Goal: Task Accomplishment & Management: Manage account settings

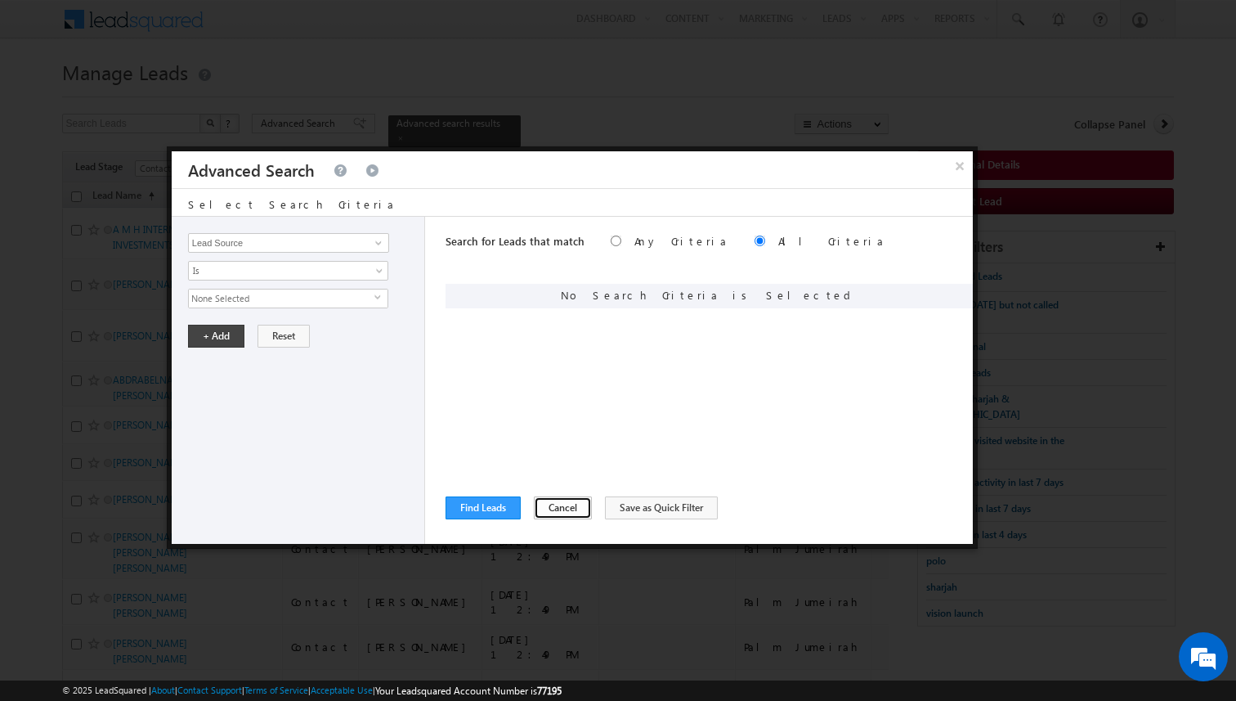
click at [557, 516] on button "Cancel" at bounding box center [563, 507] width 58 height 23
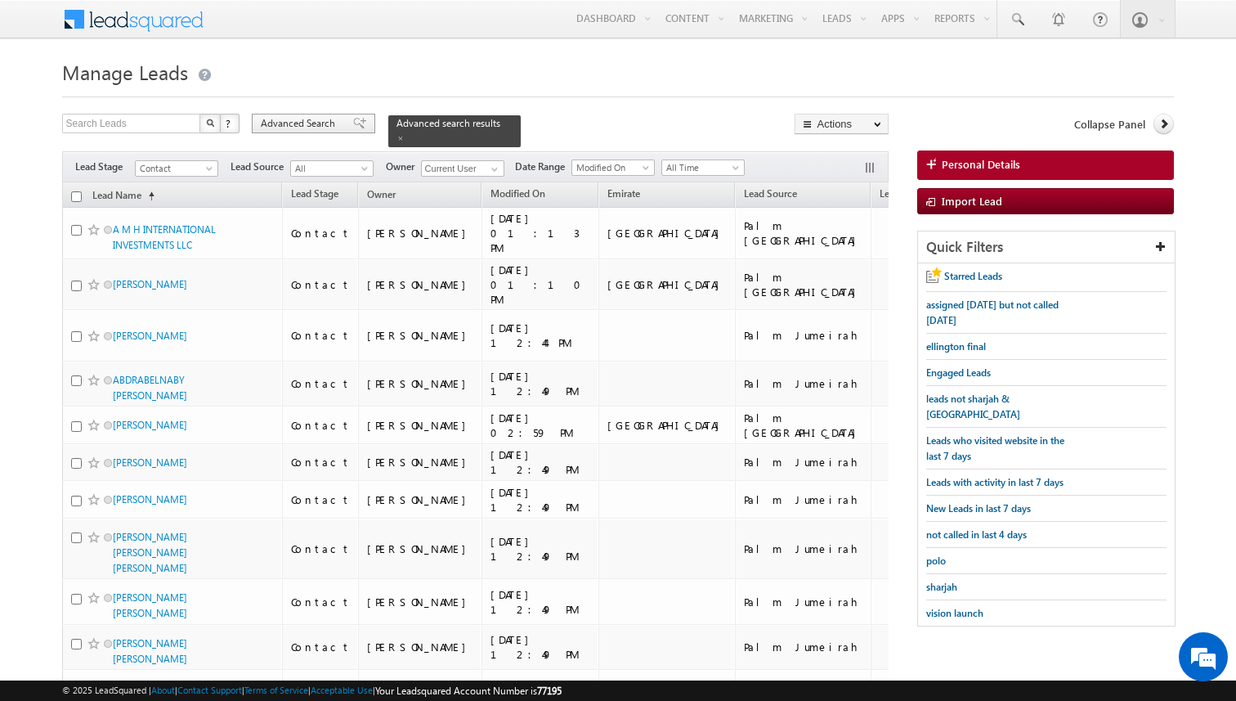
click at [328, 123] on span "Advanced Search" at bounding box center [300, 123] width 79 height 15
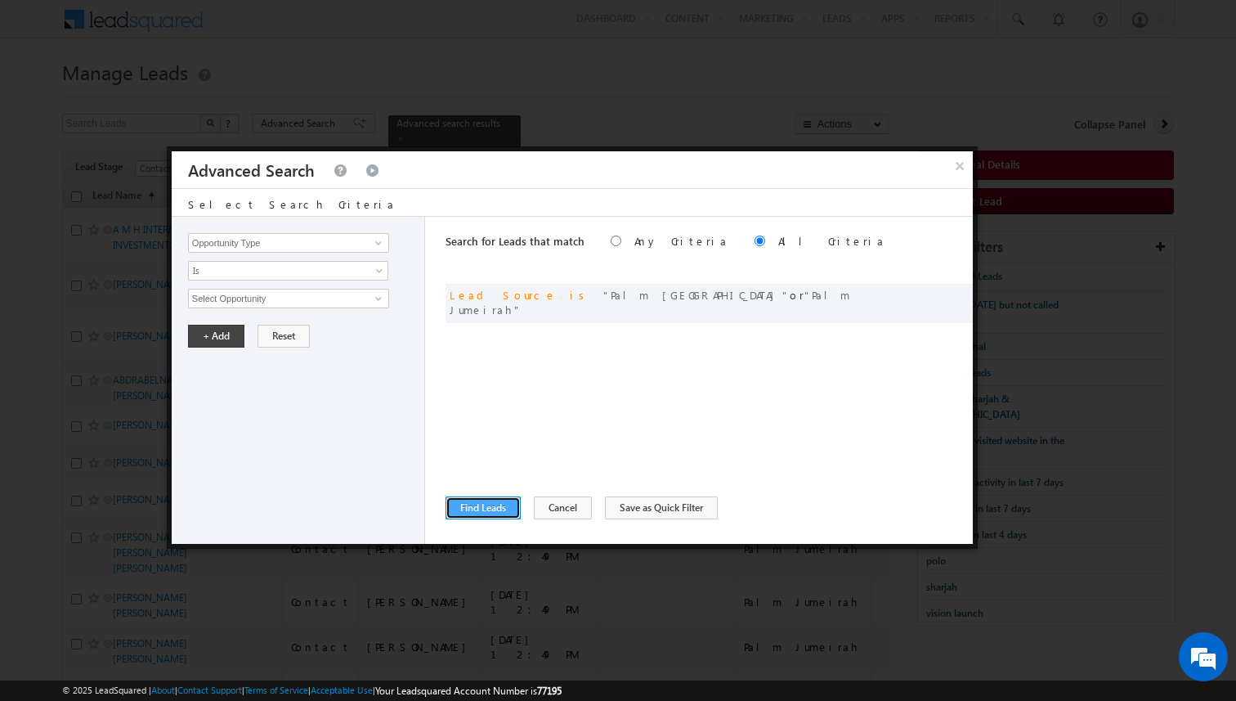
click at [504, 512] on button "Find Leads" at bounding box center [483, 507] width 75 height 23
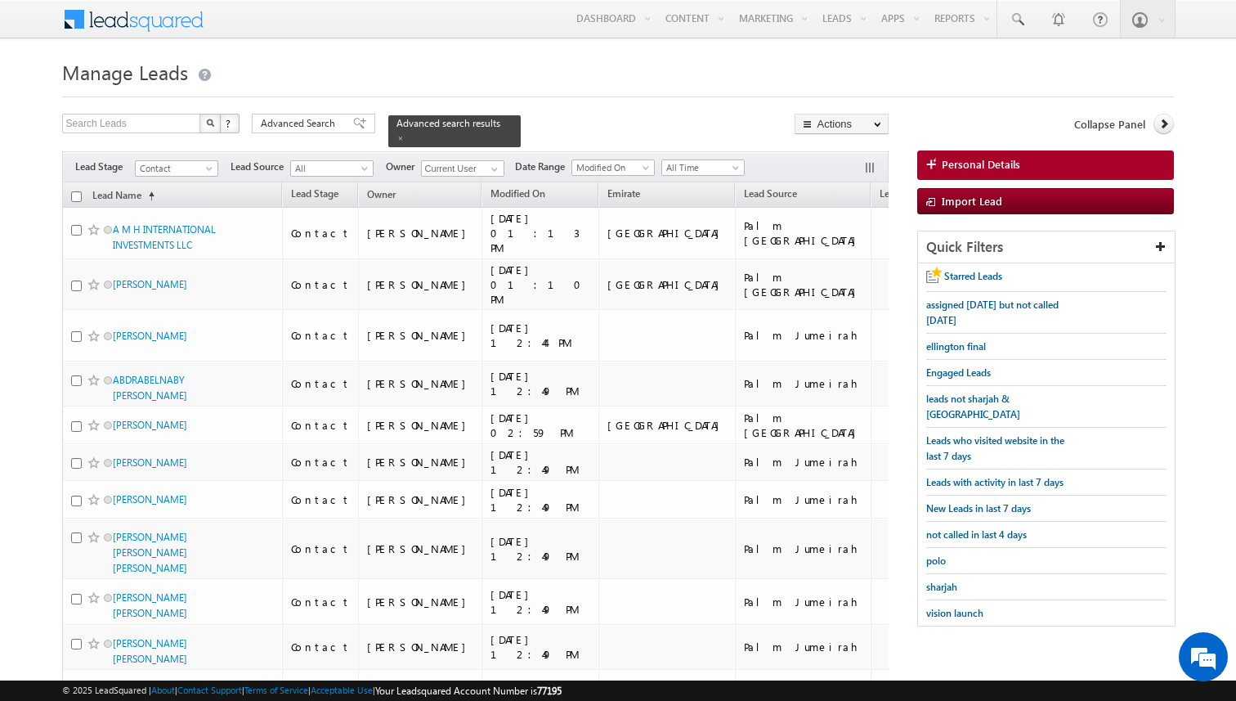
click at [73, 195] on input "checkbox" at bounding box center [76, 196] width 11 height 11
checkbox input "true"
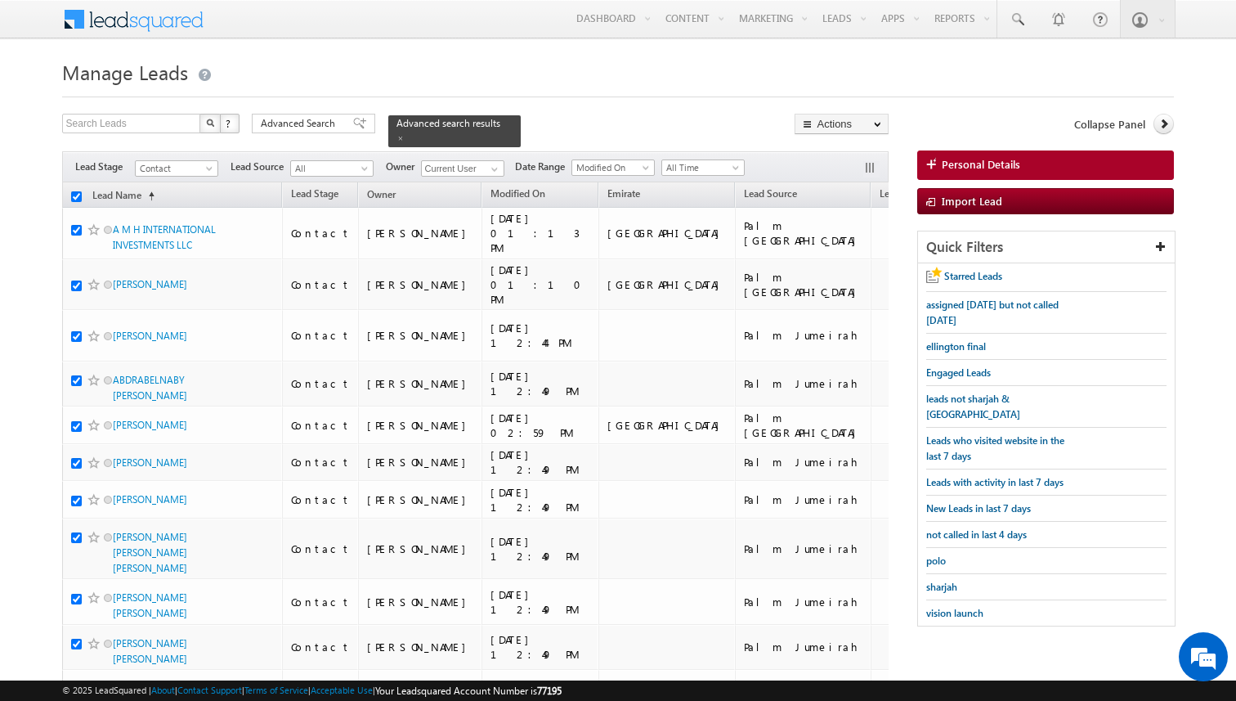
checkbox input "true"
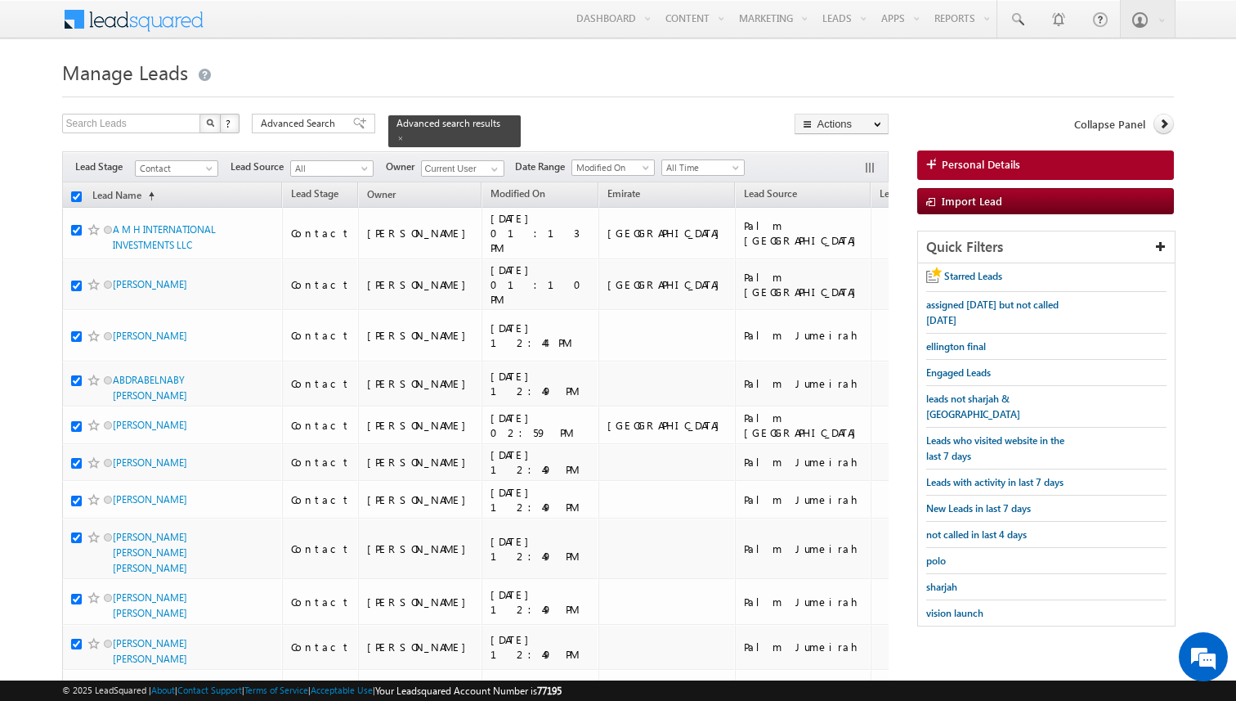
checkbox input "true"
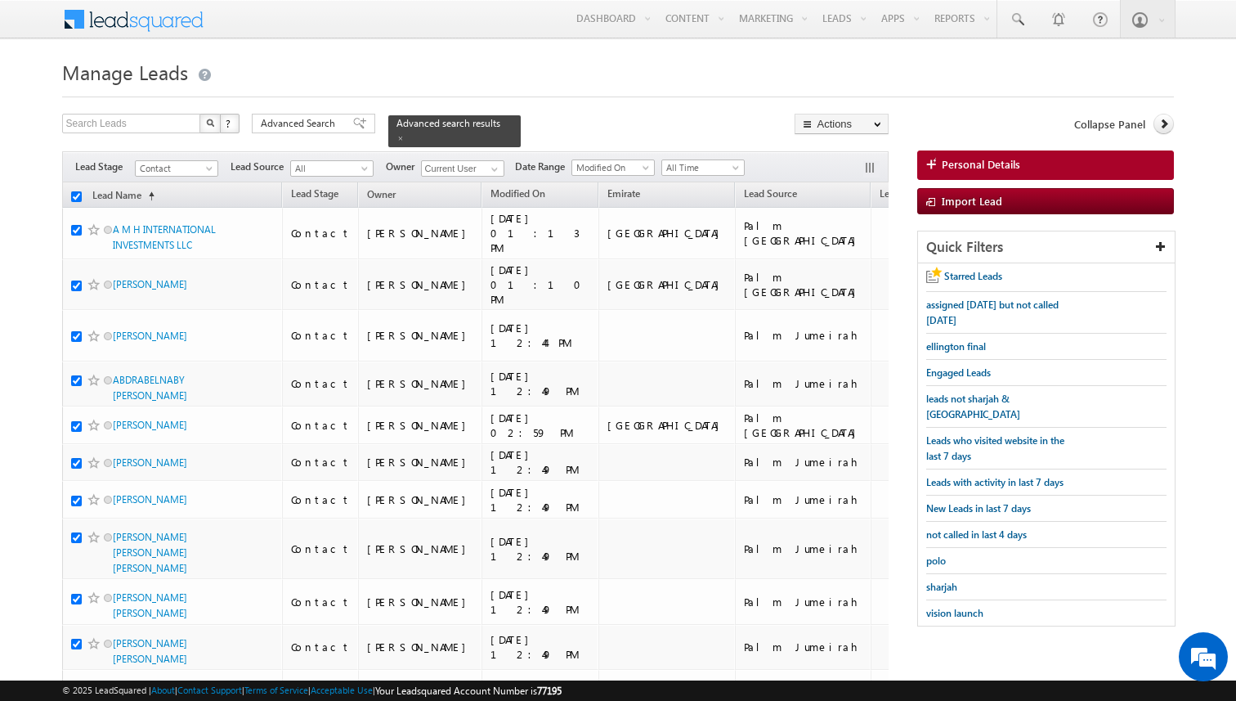
checkbox input "true"
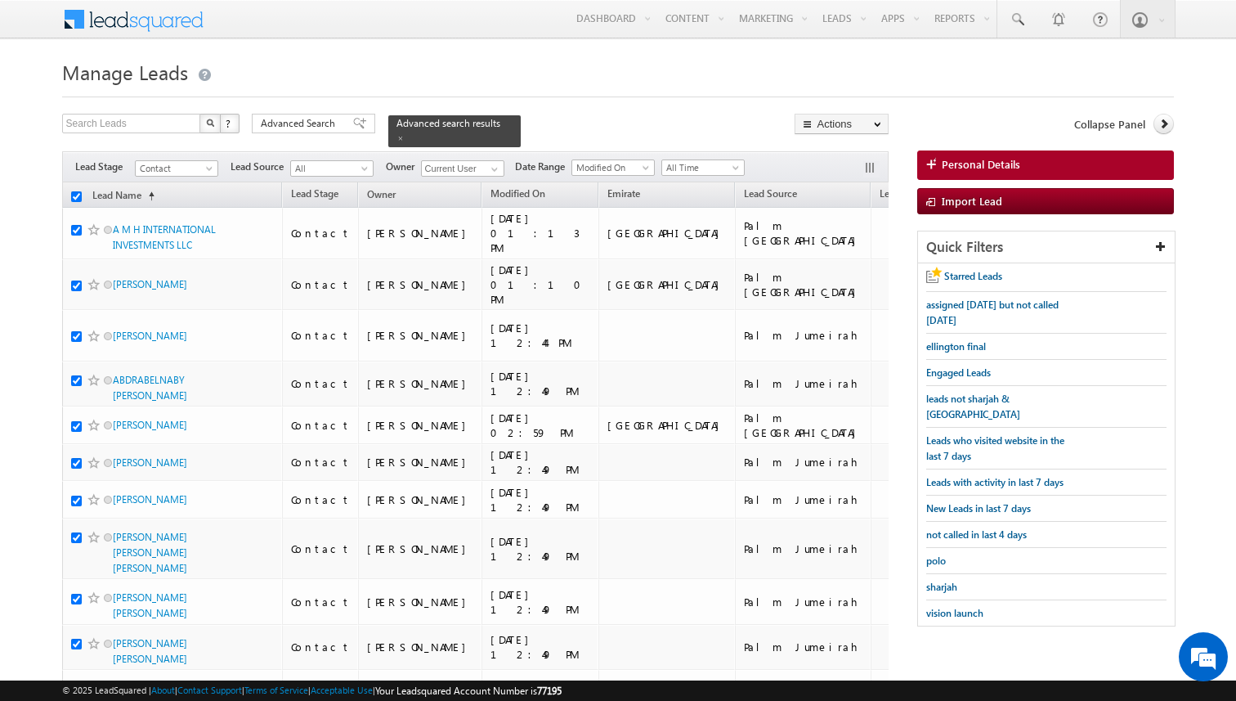
checkbox input "true"
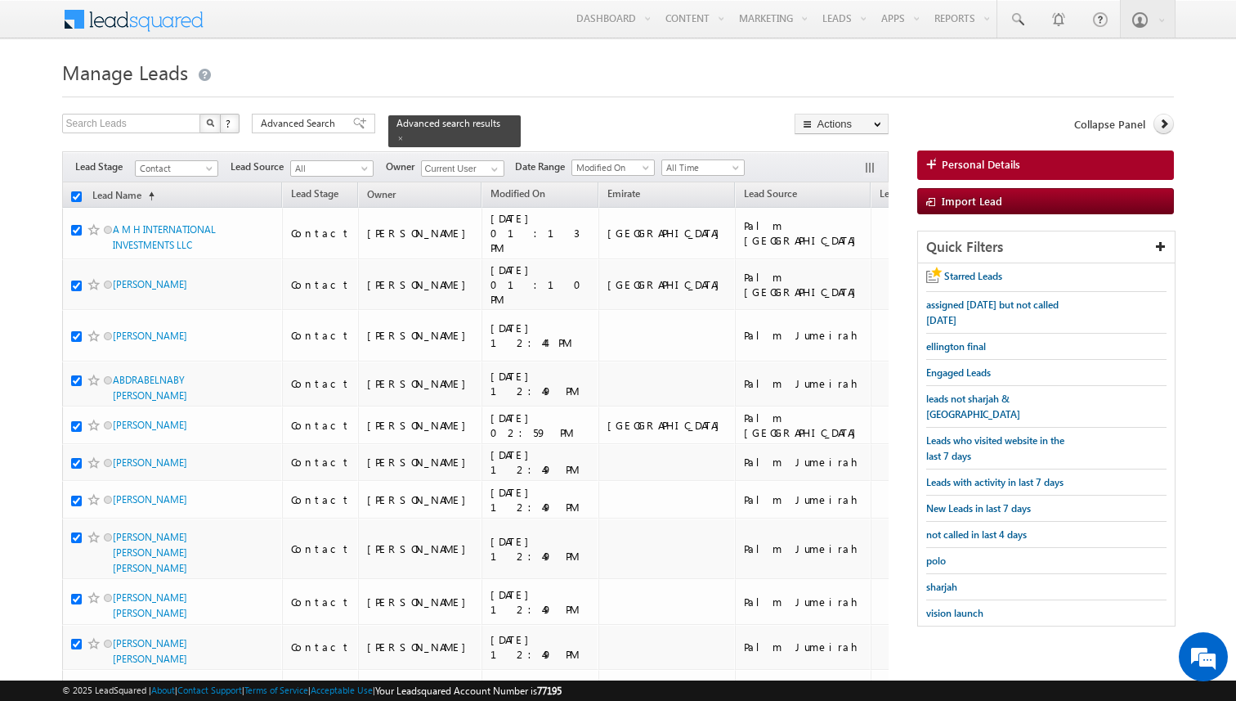
checkbox input "true"
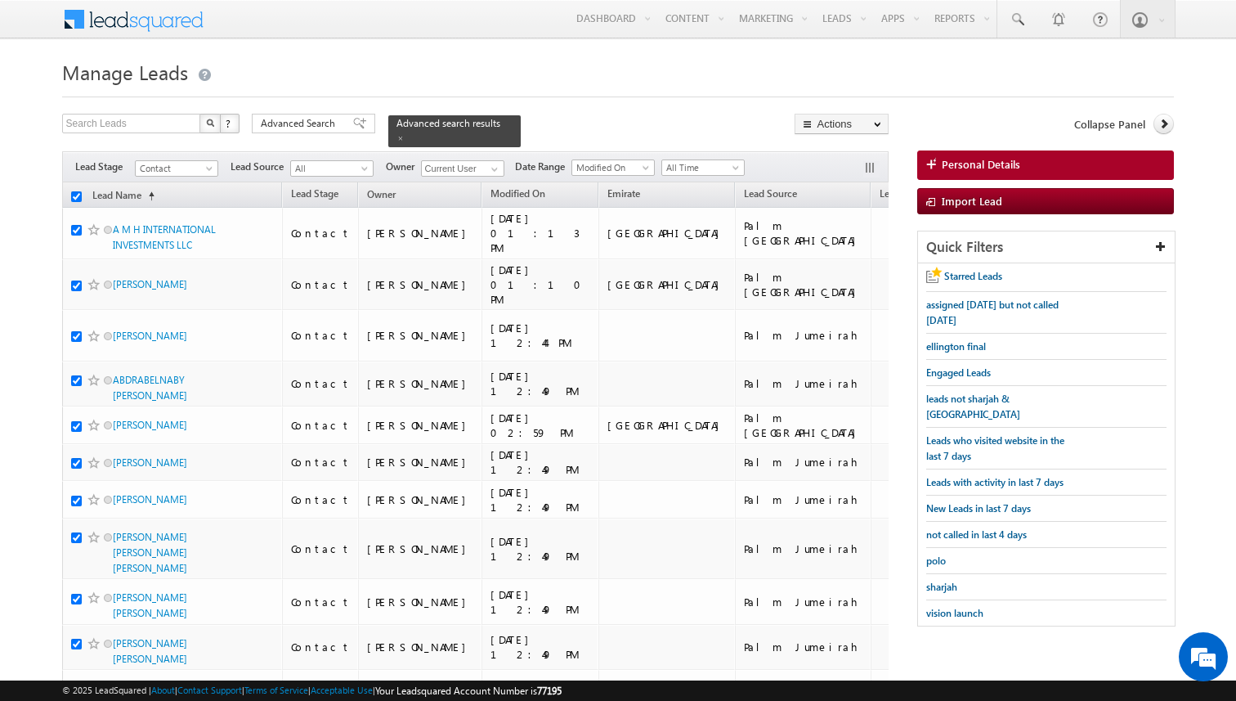
checkbox input "true"
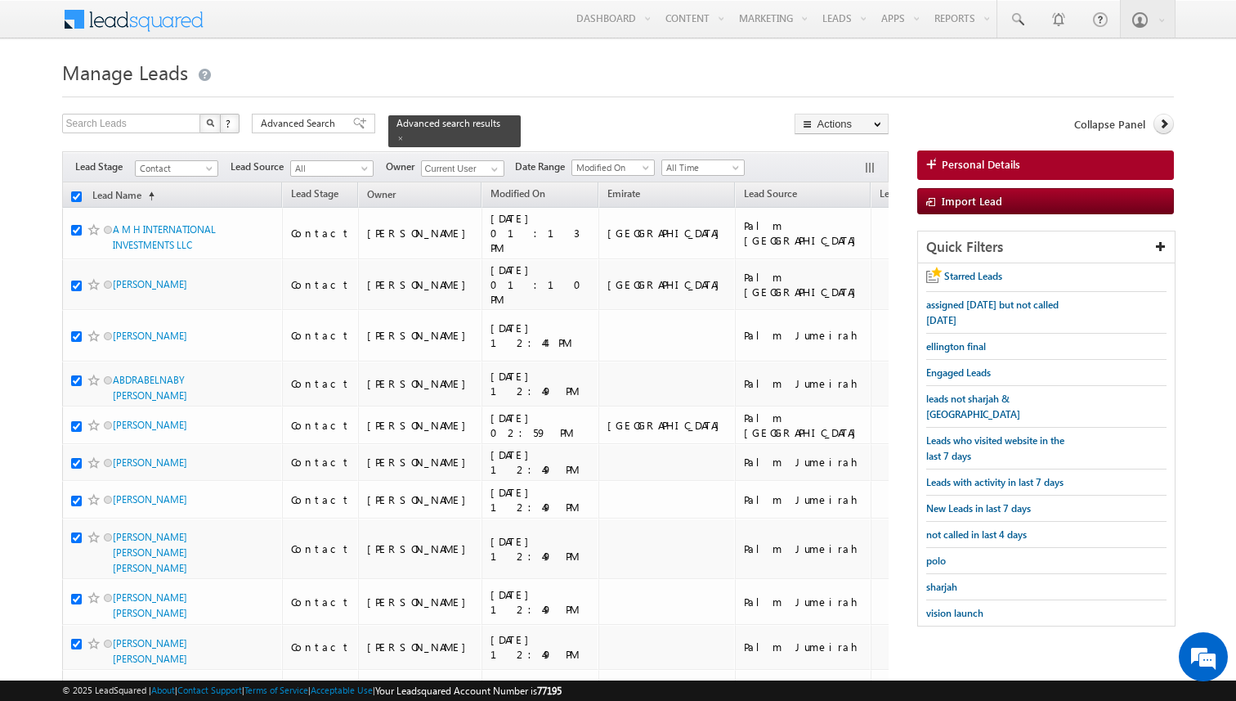
checkbox input "true"
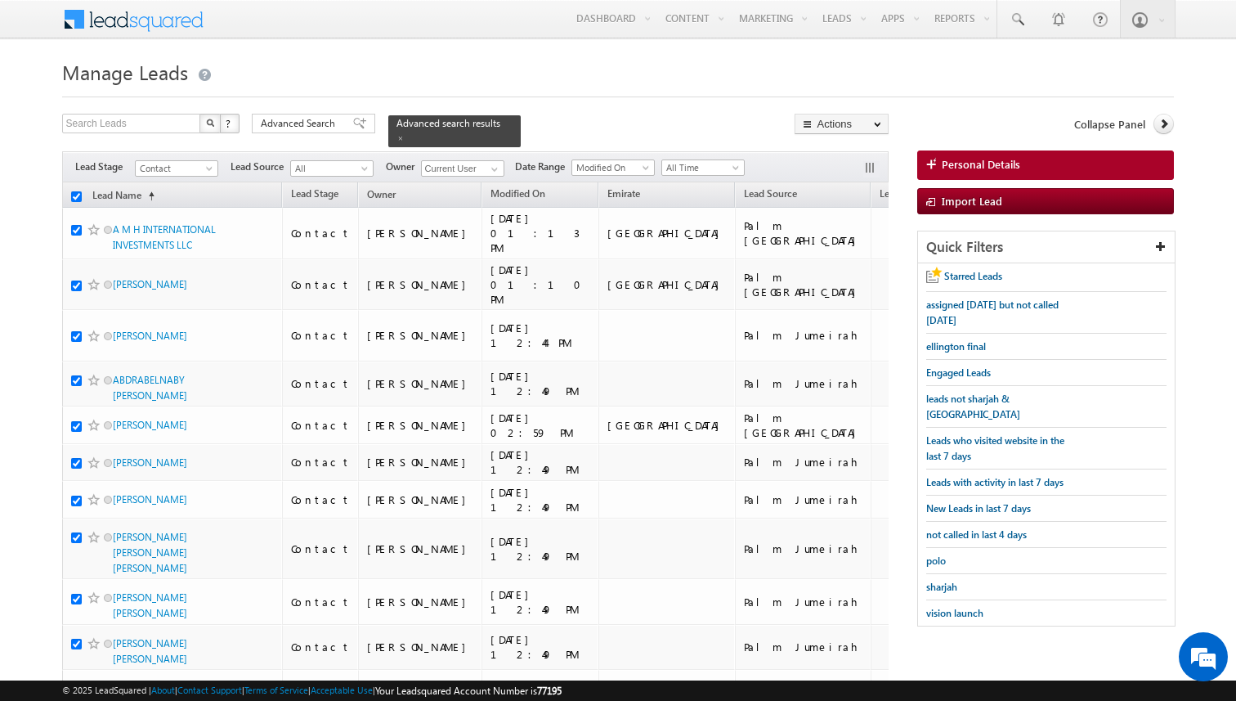
checkbox input "true"
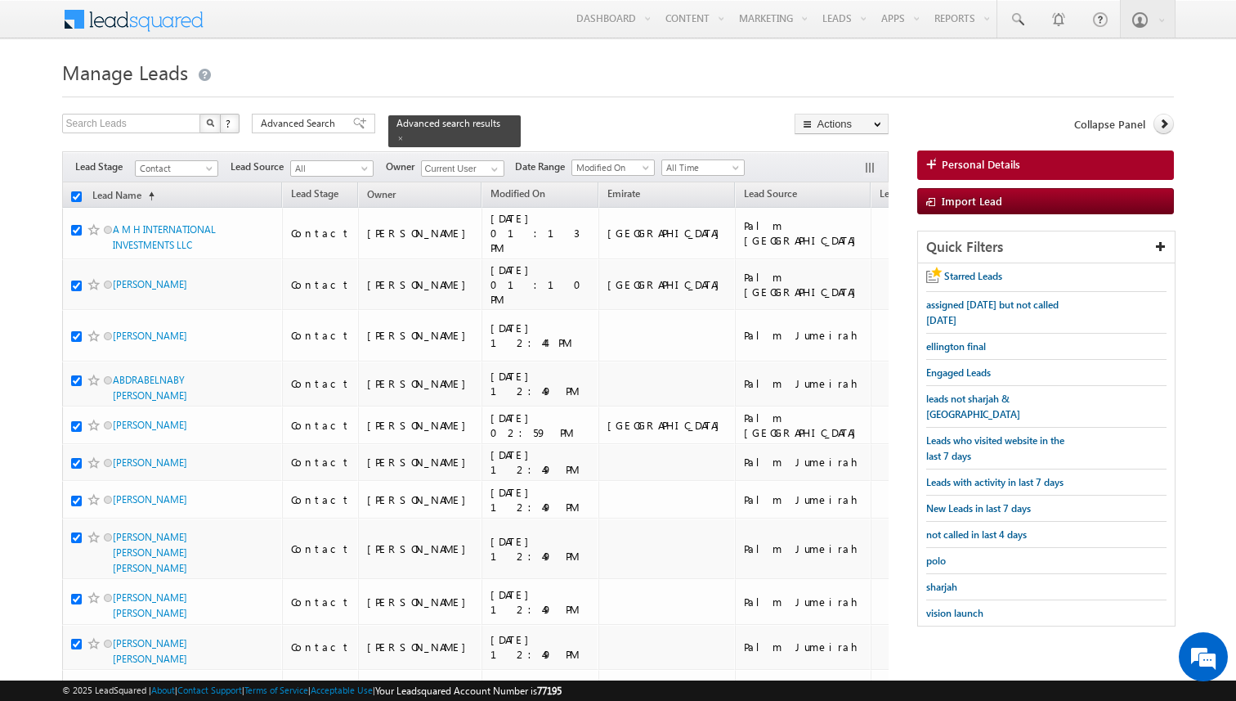
checkbox input "true"
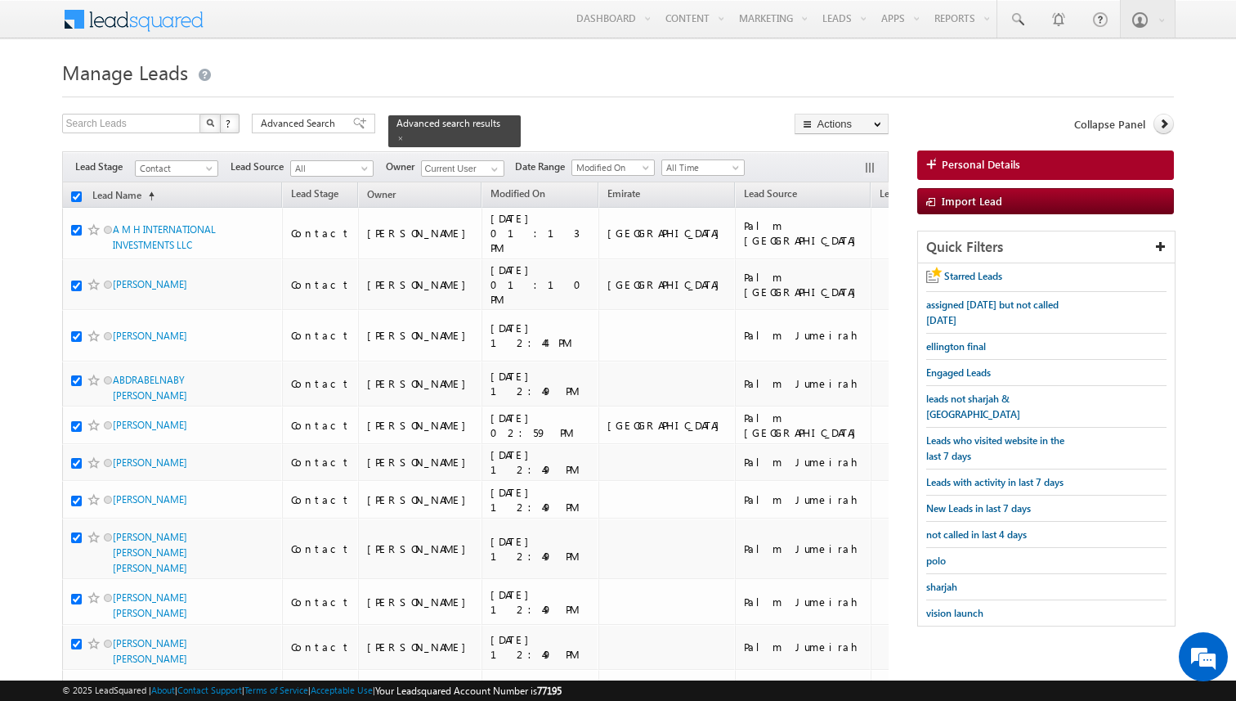
checkbox input "true"
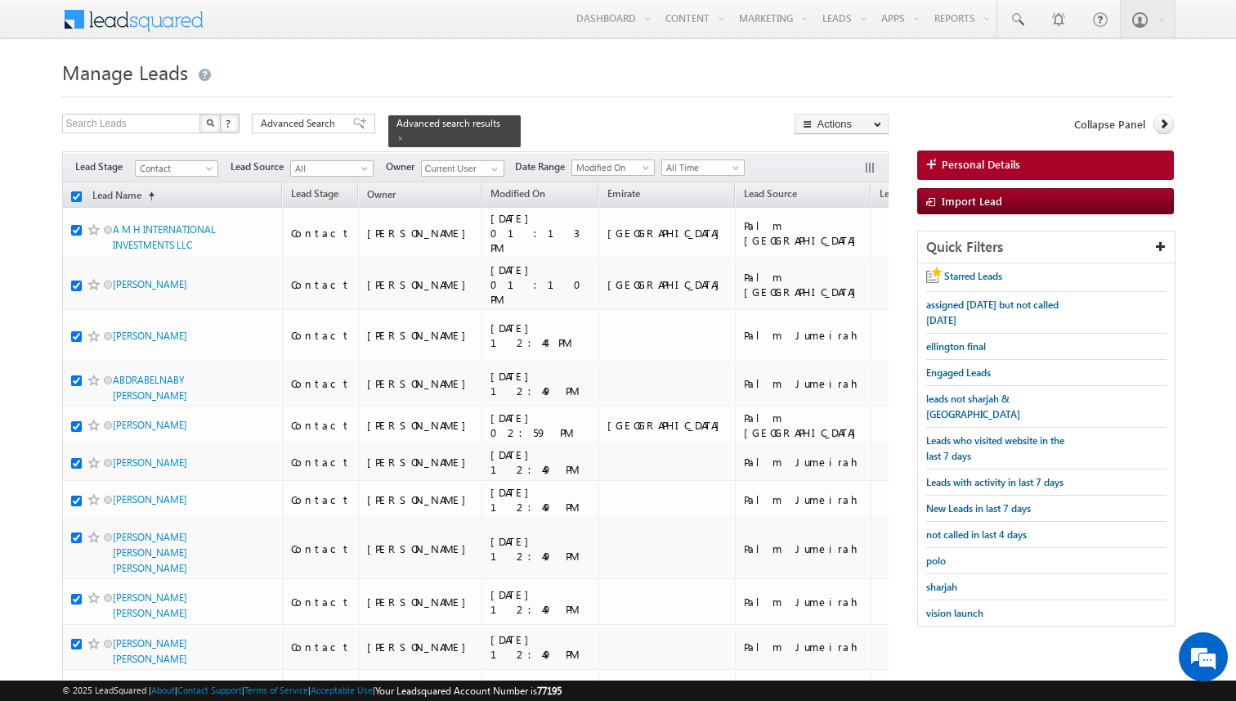
checkbox input "true"
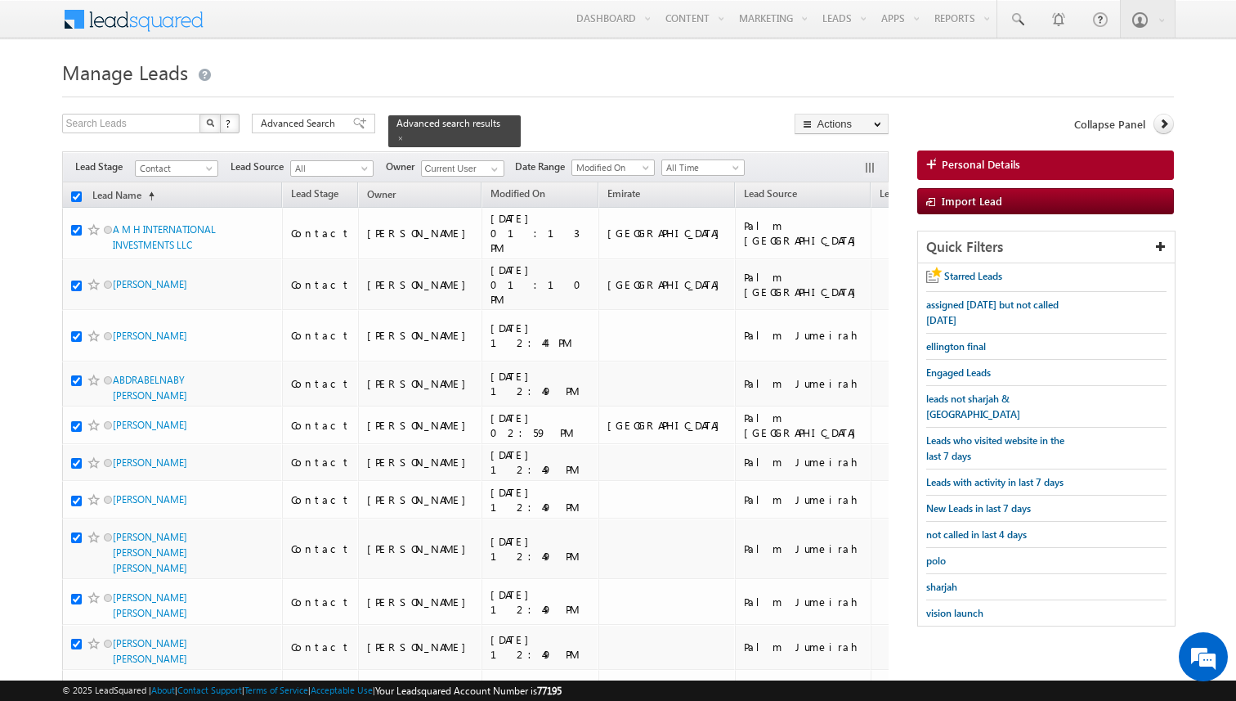
checkbox input "true"
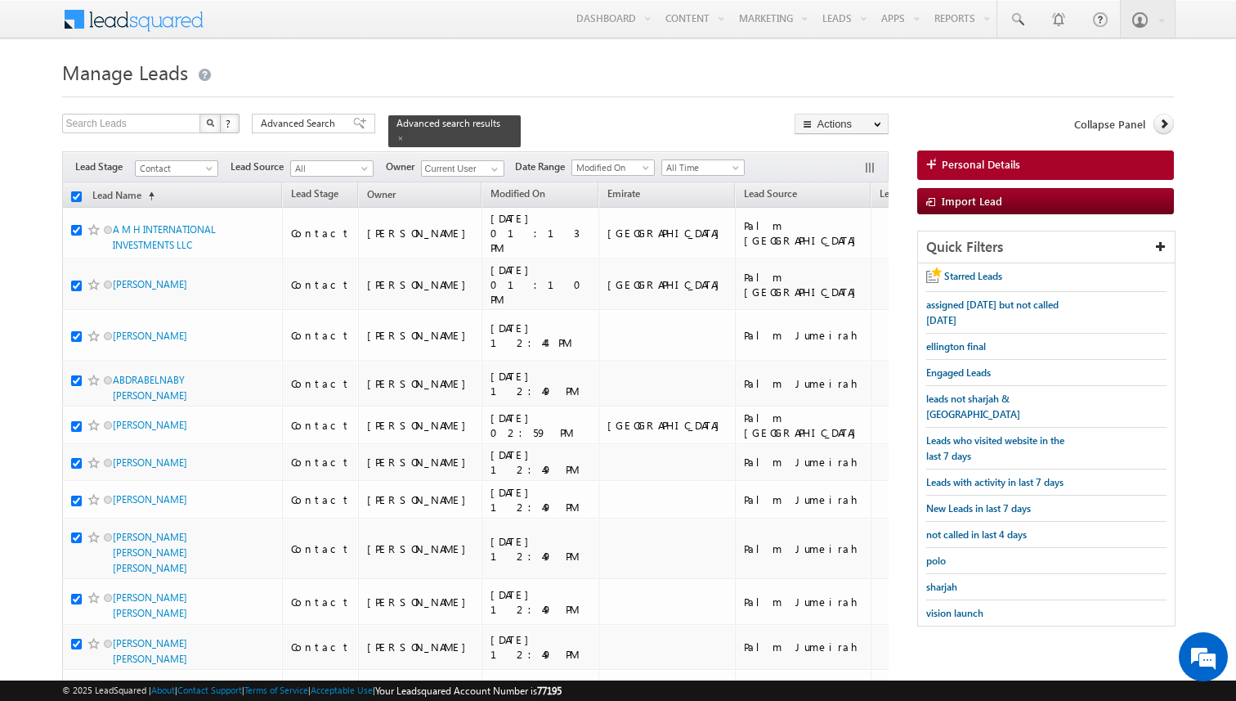
checkbox input "true"
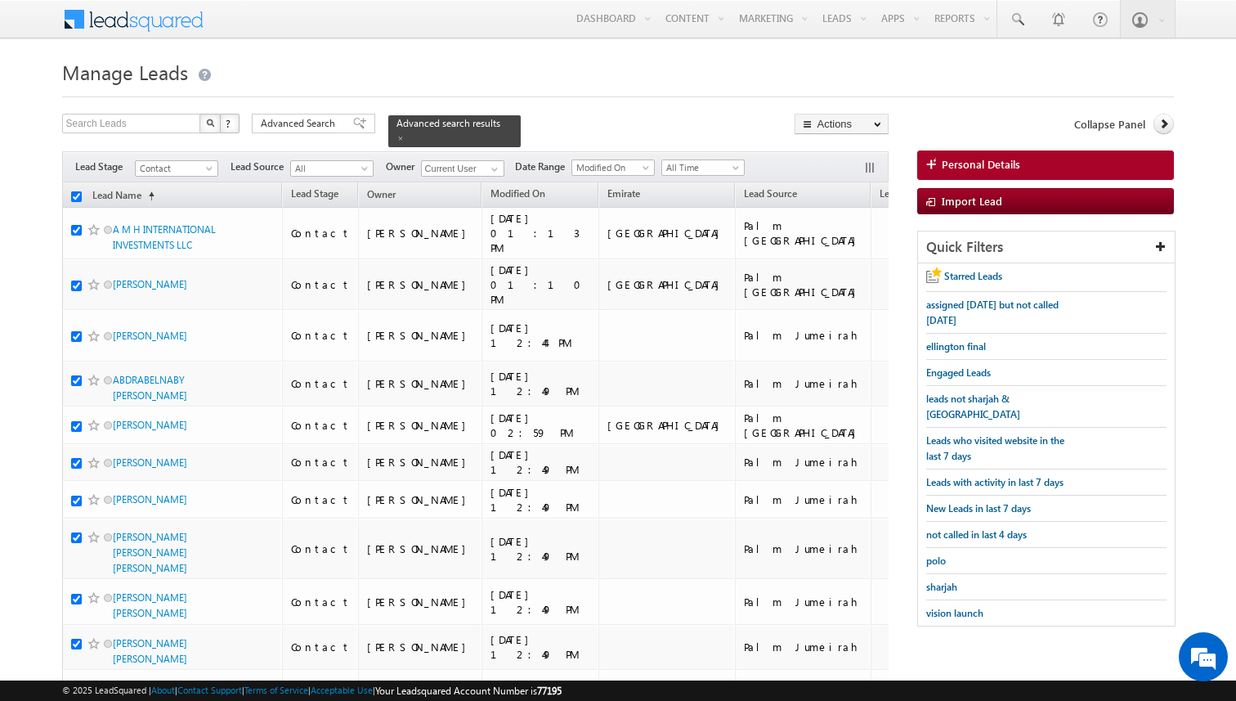
checkbox input "true"
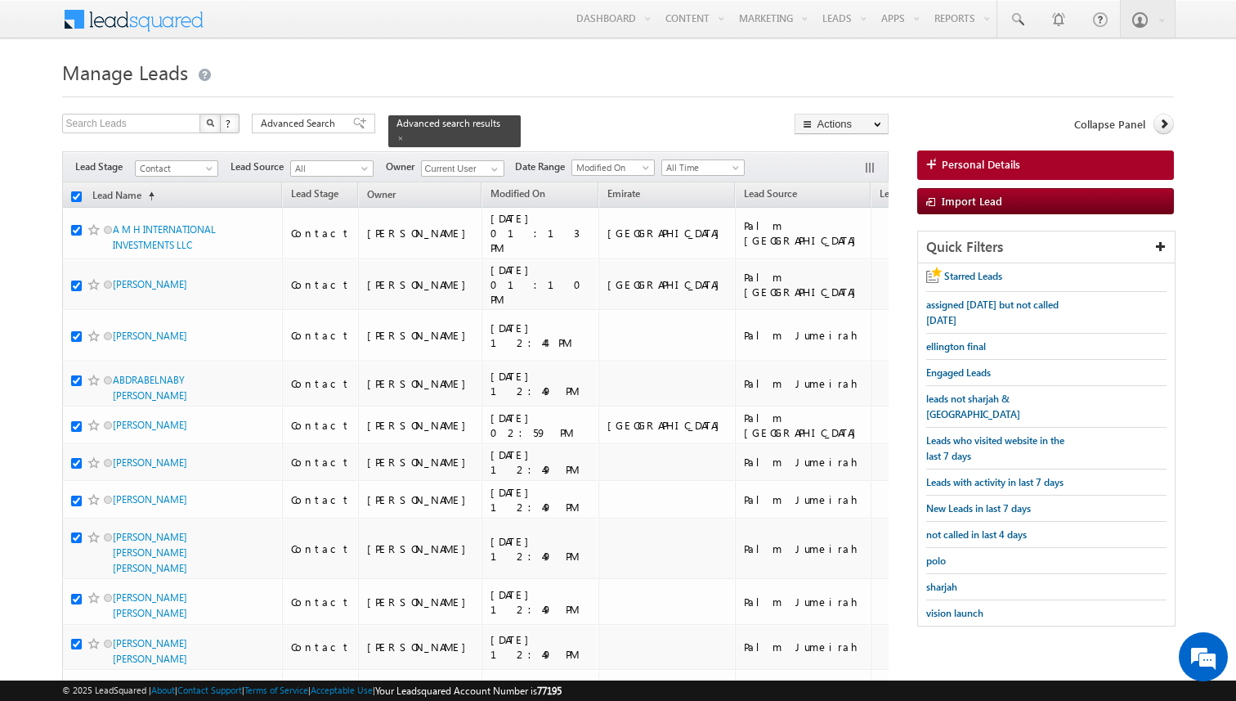
checkbox input "true"
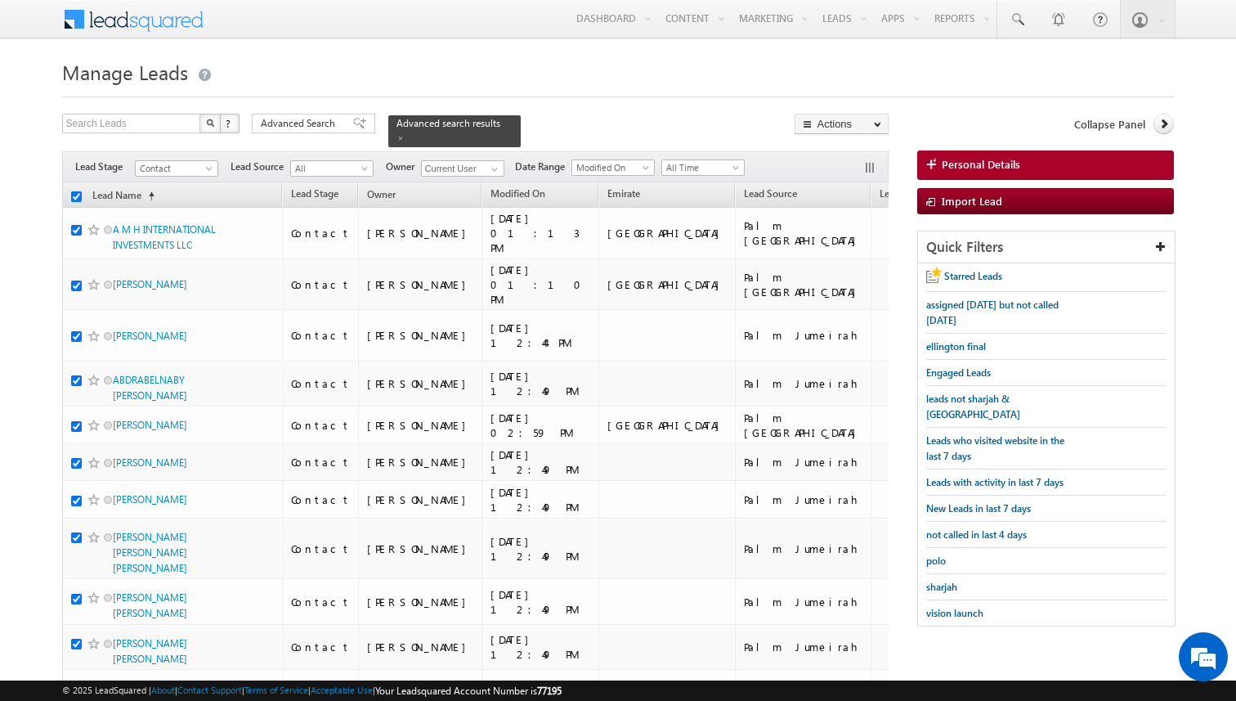
checkbox input "true"
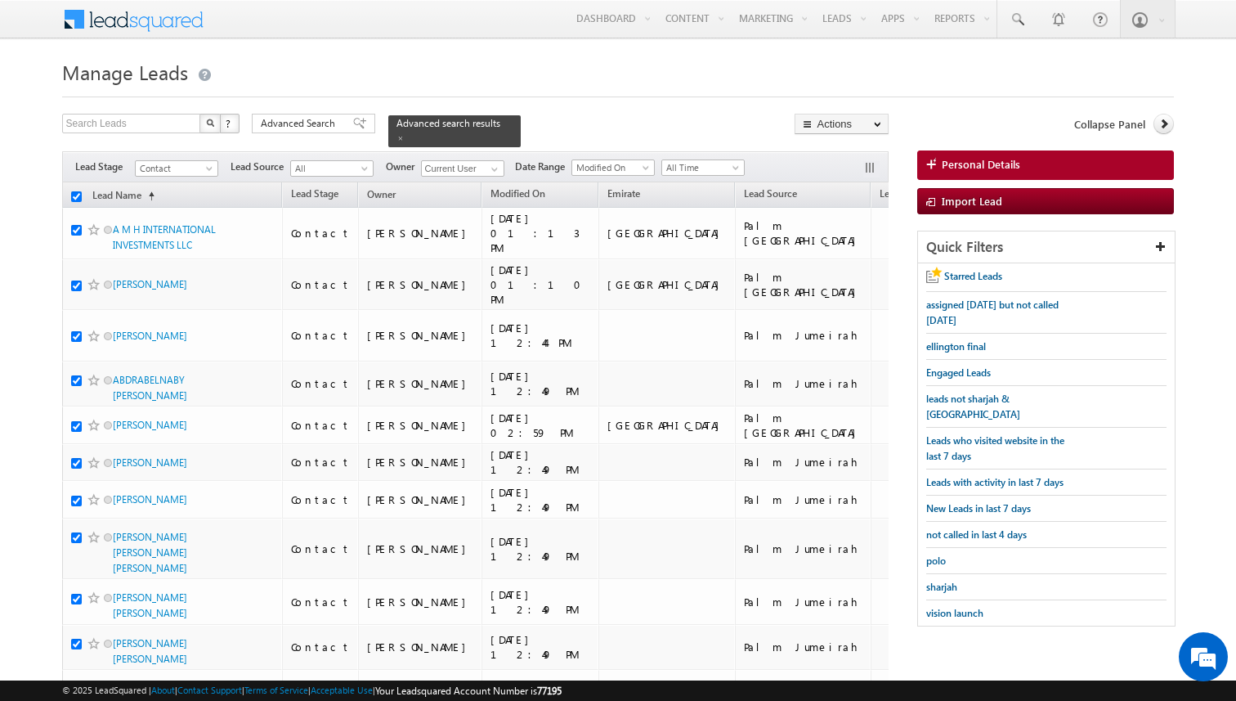
checkbox input "true"
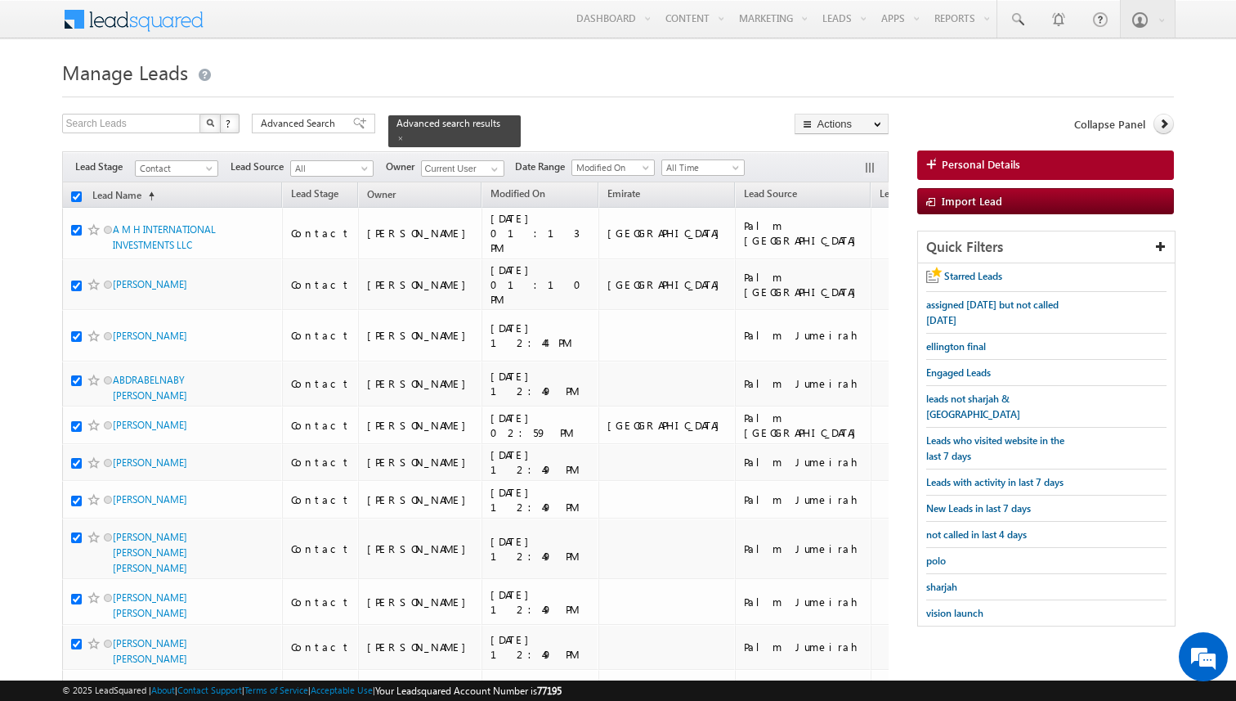
checkbox input "true"
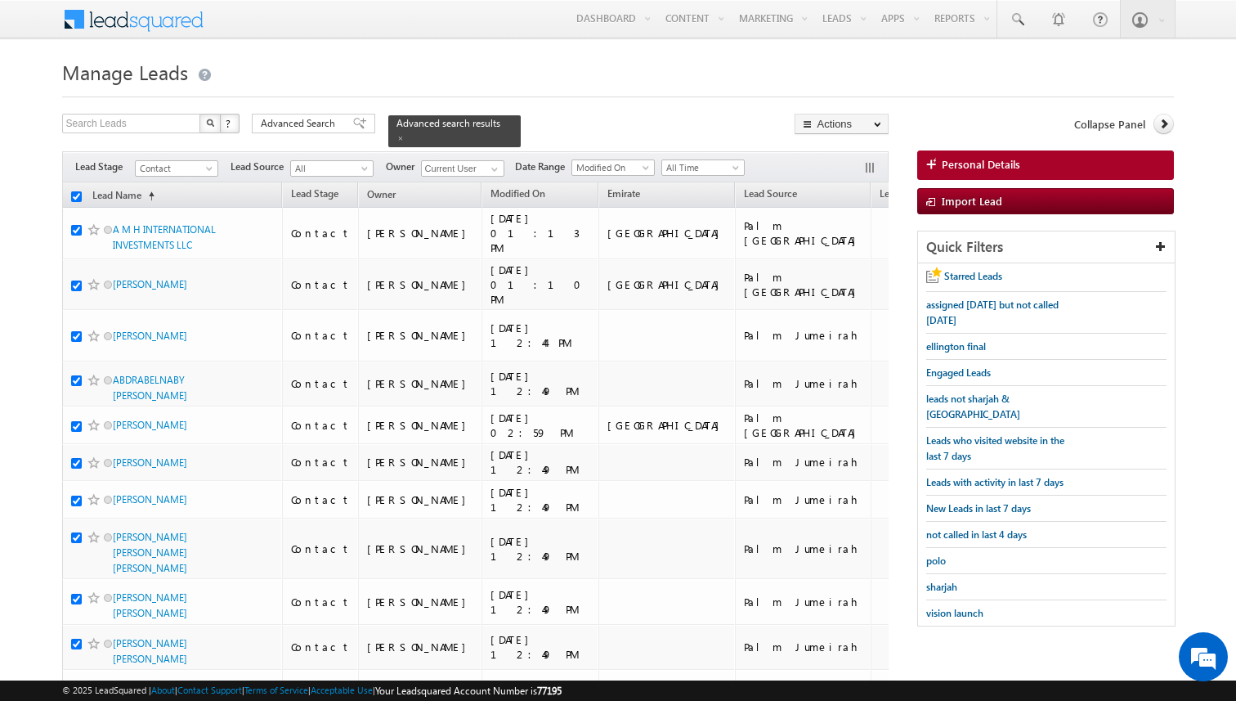
checkbox input "true"
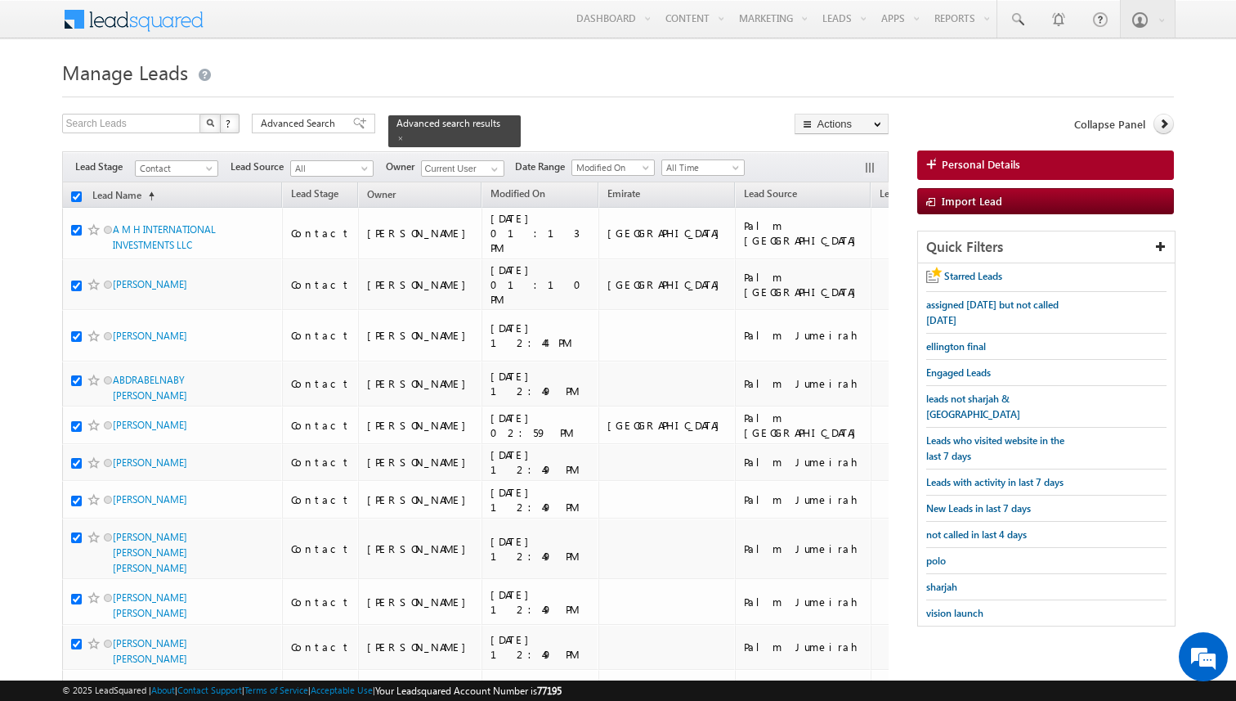
checkbox input "true"
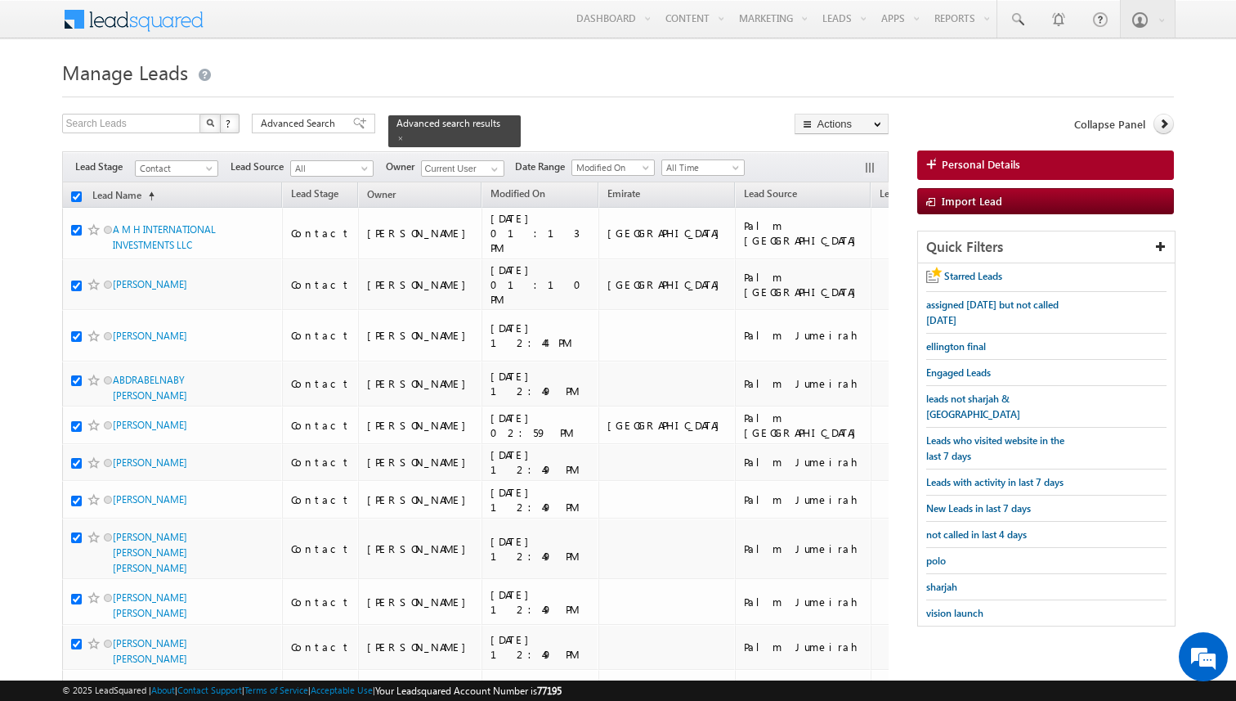
checkbox input "true"
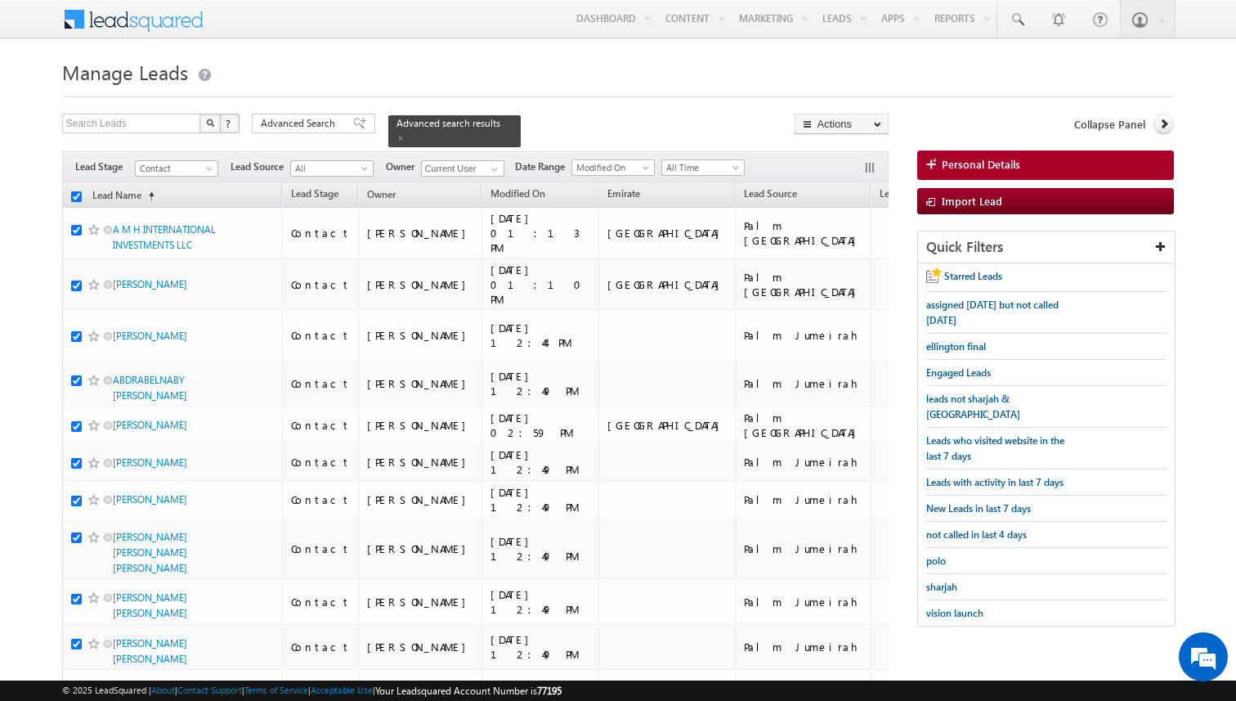
checkbox input "true"
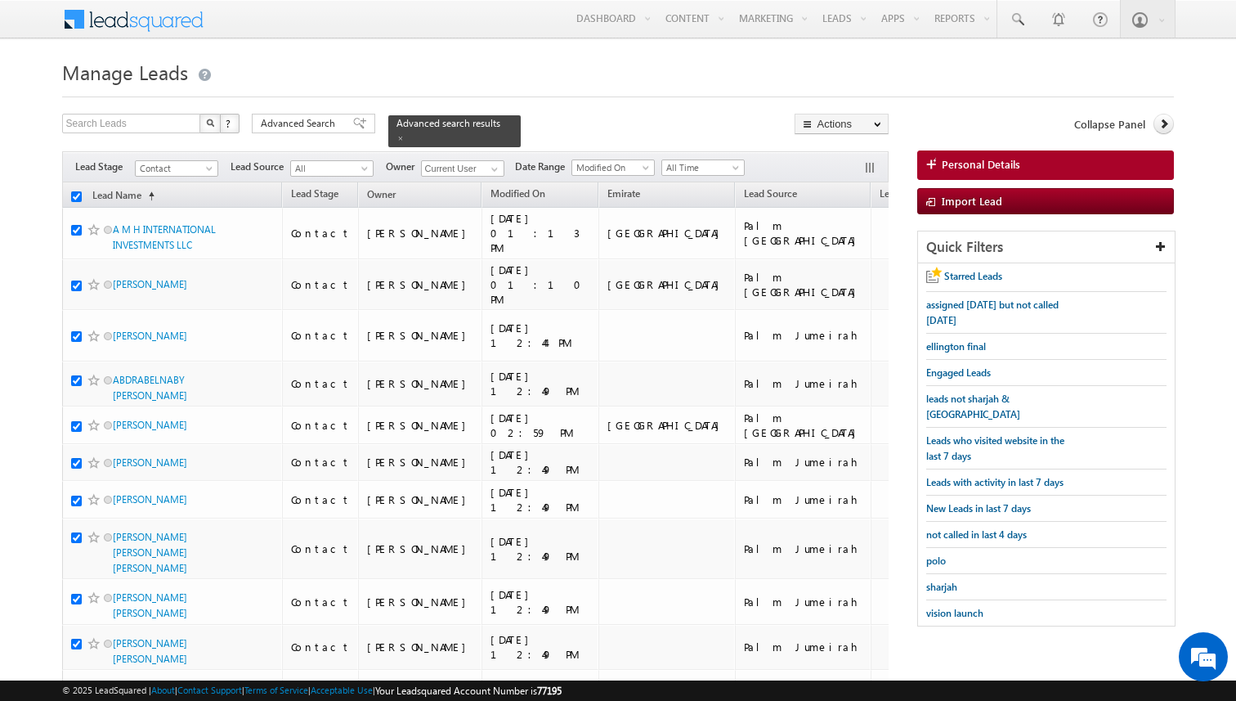
checkbox input "true"
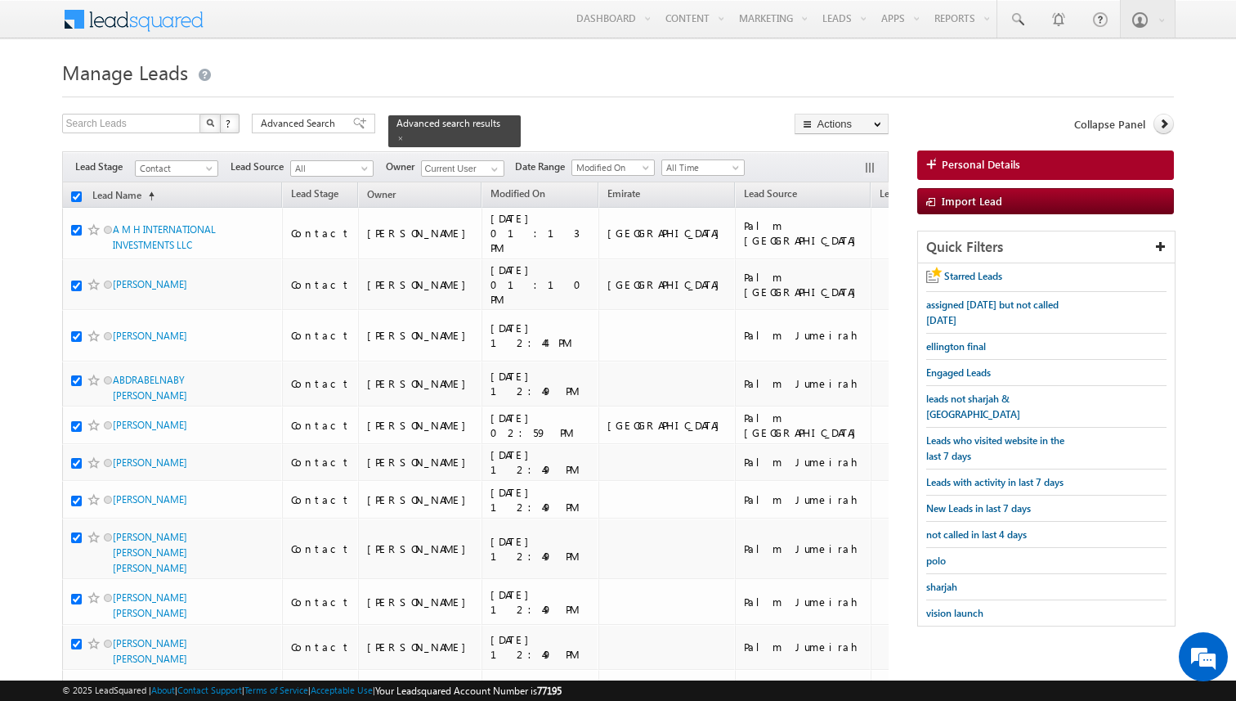
checkbox input "true"
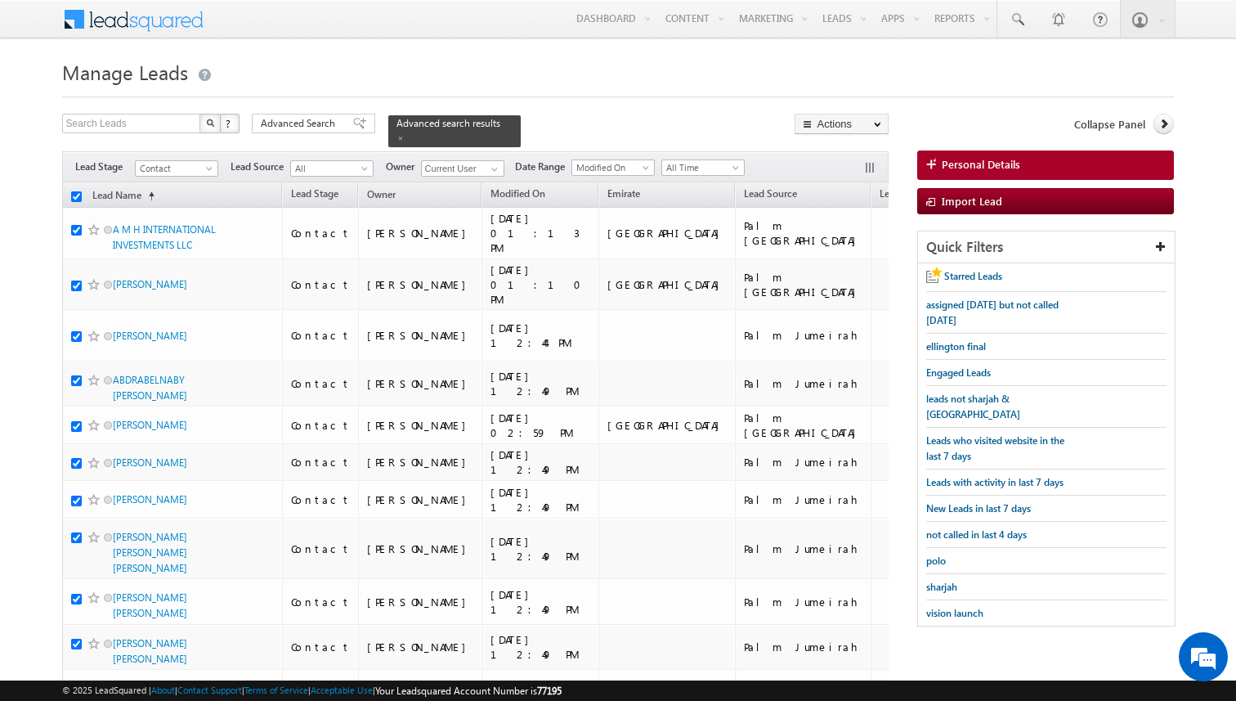
checkbox input "true"
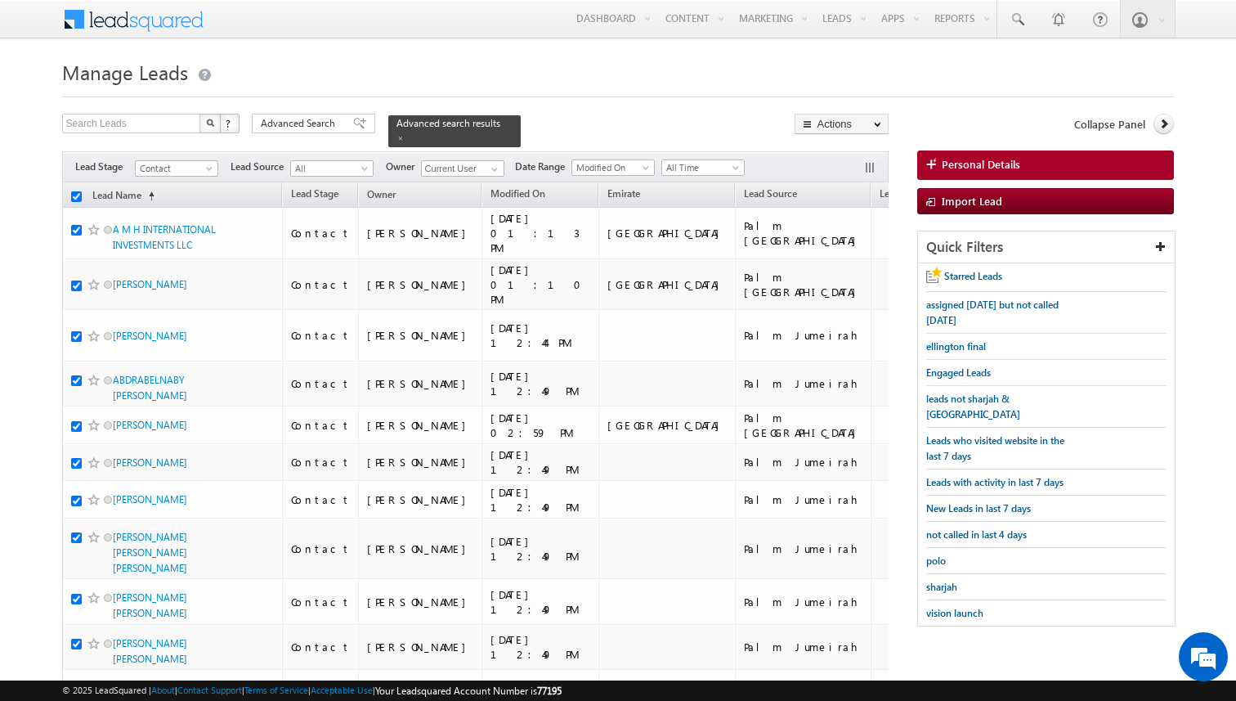
checkbox input "true"
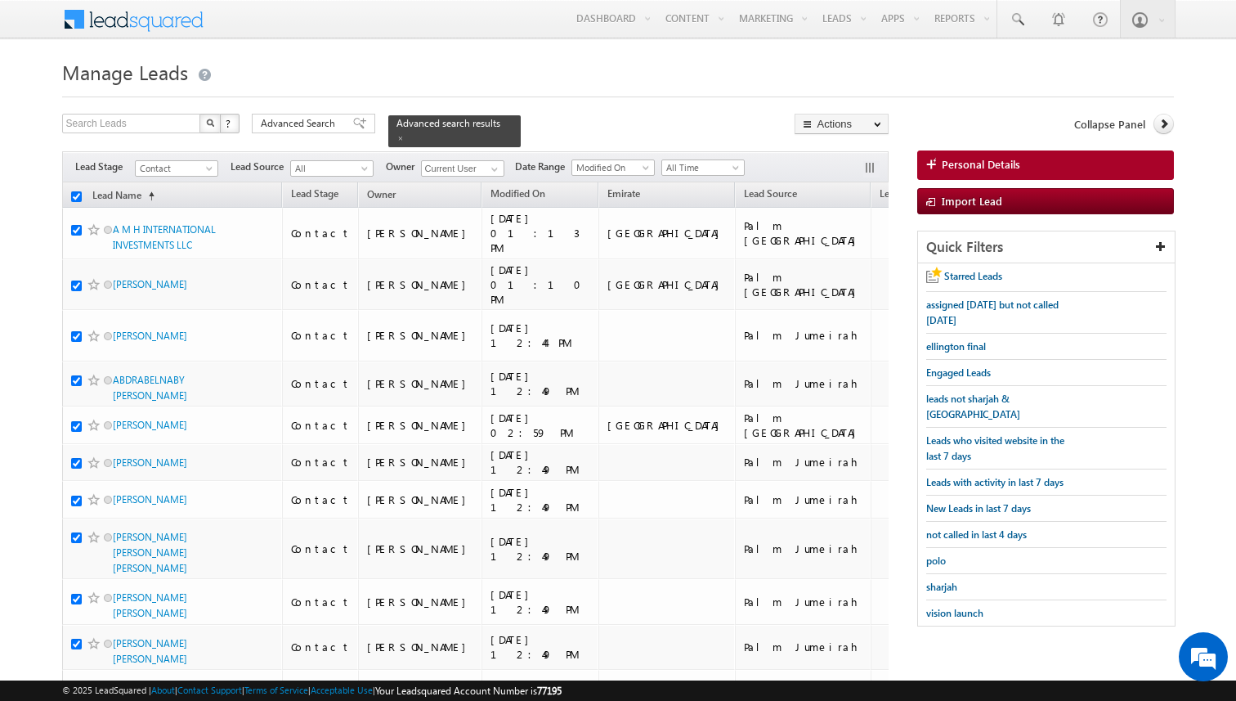
checkbox input "true"
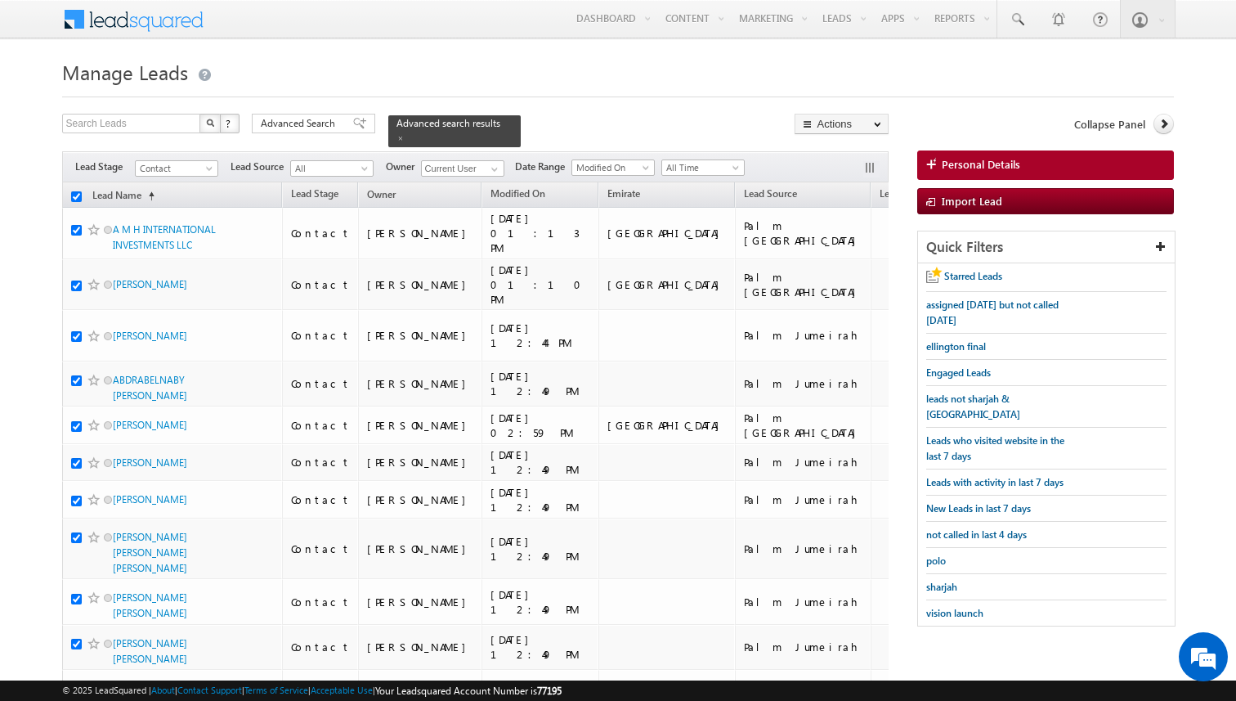
checkbox input "true"
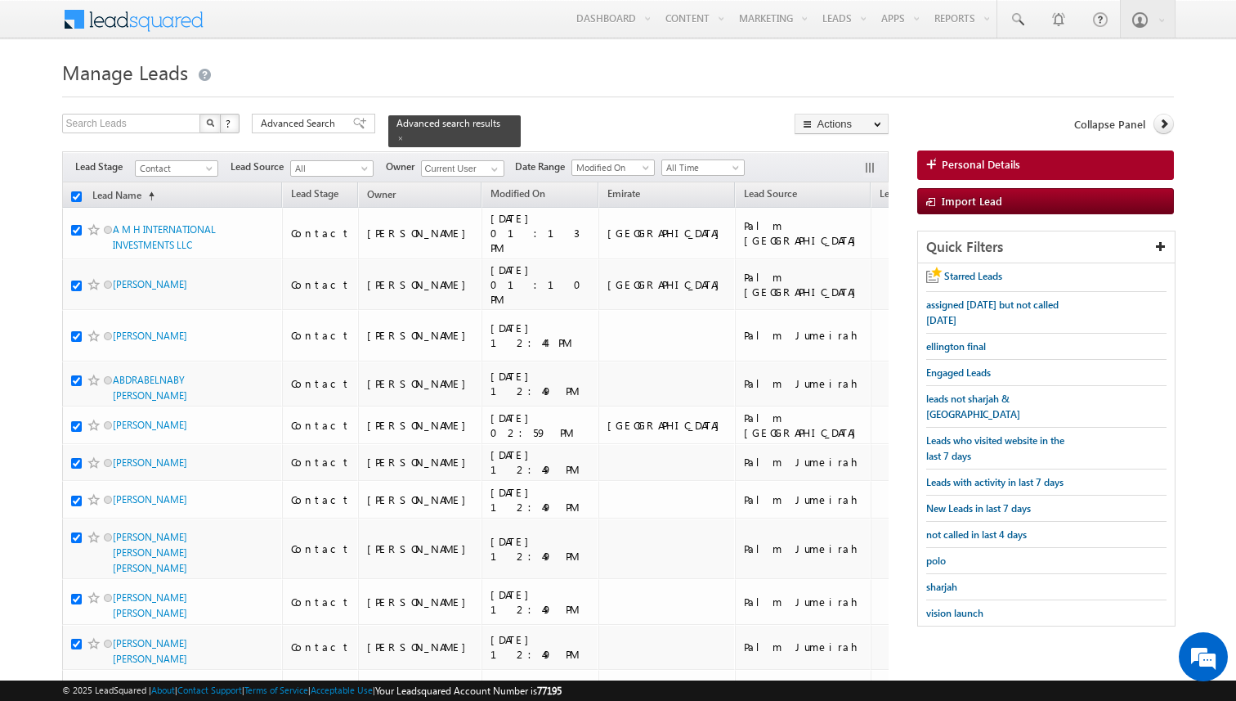
checkbox input "true"
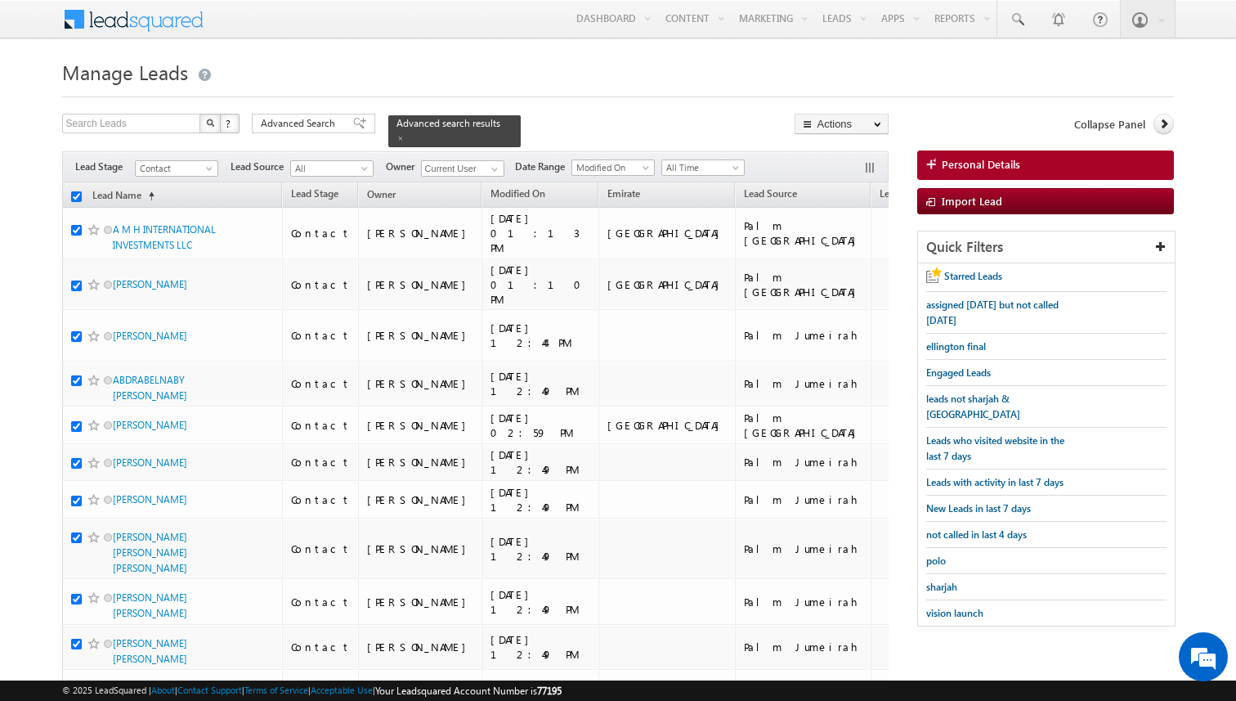
checkbox input "true"
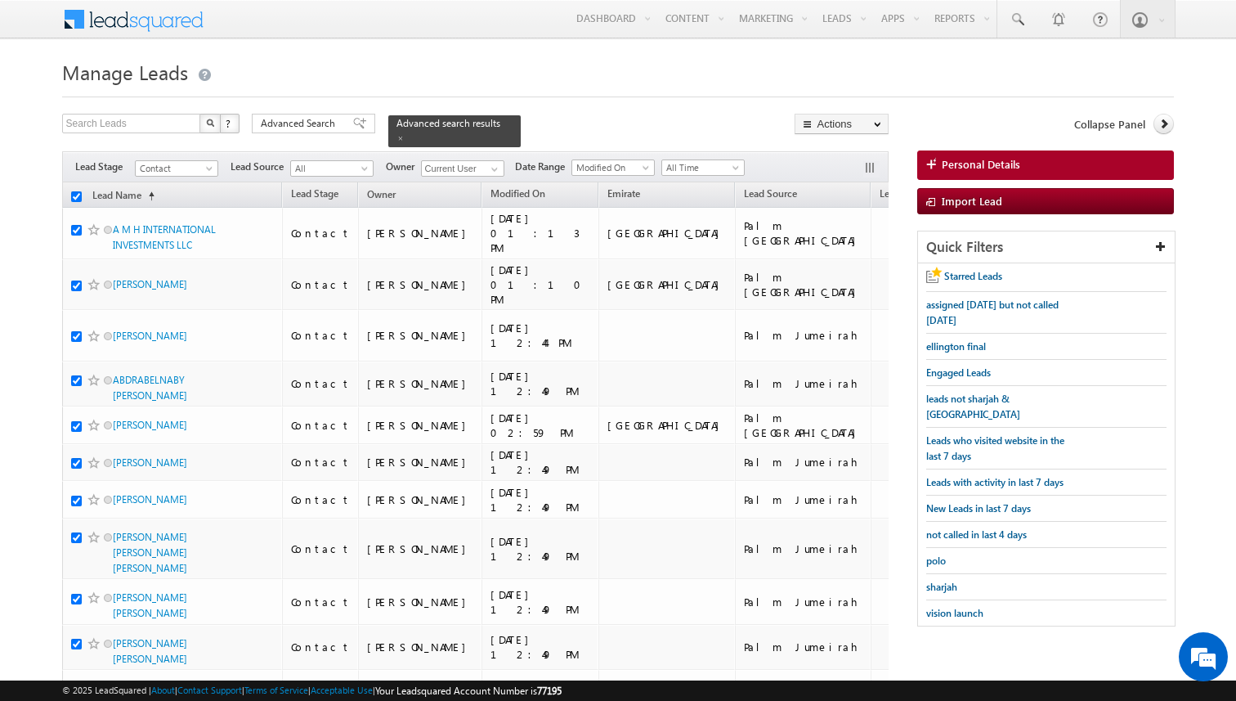
checkbox input "true"
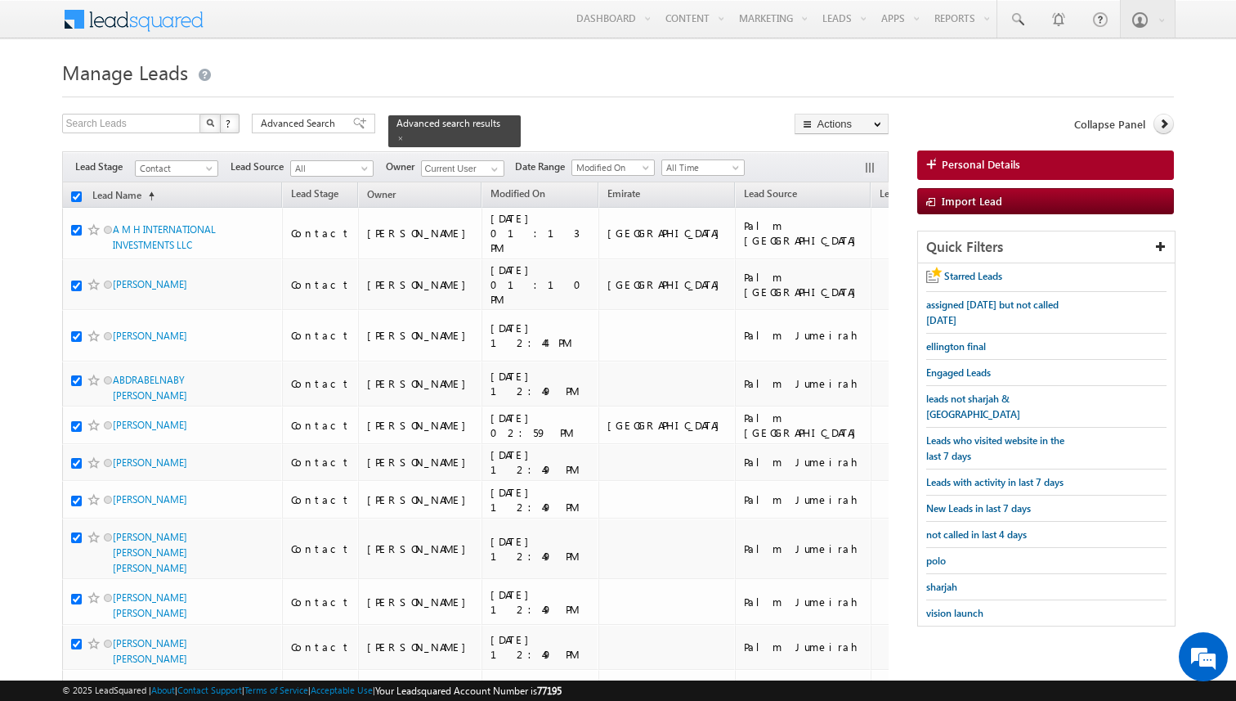
checkbox input "true"
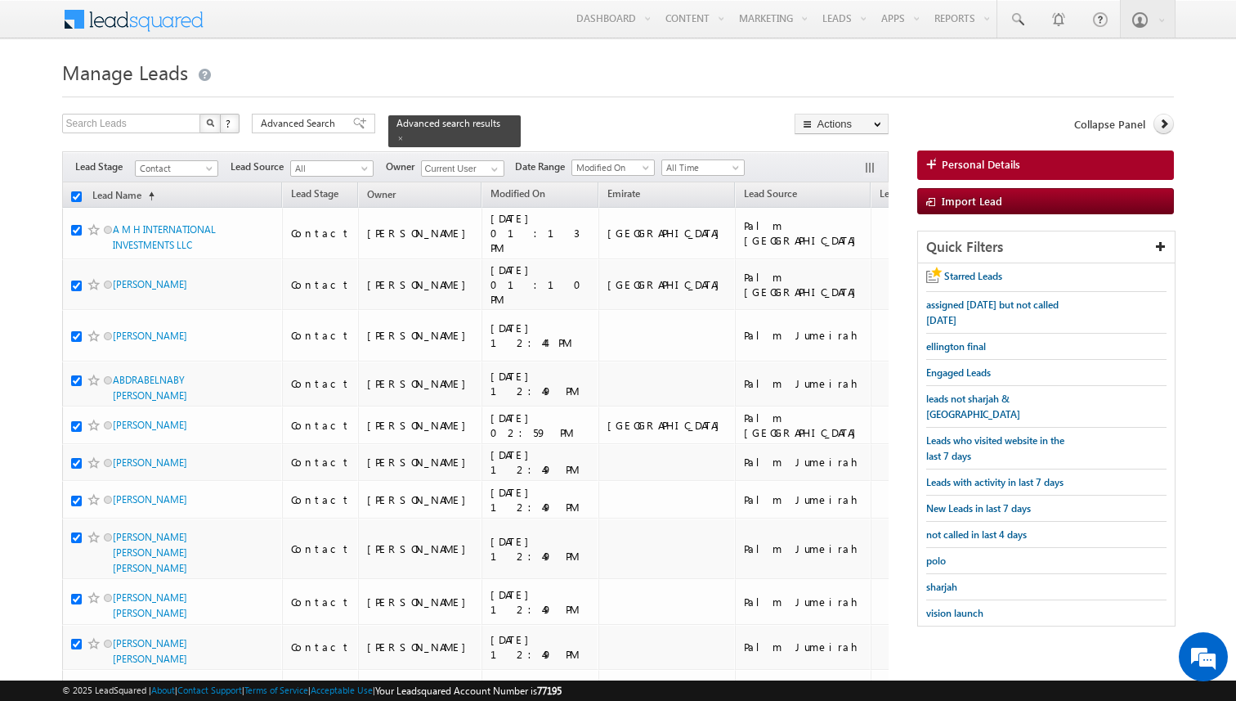
checkbox input "true"
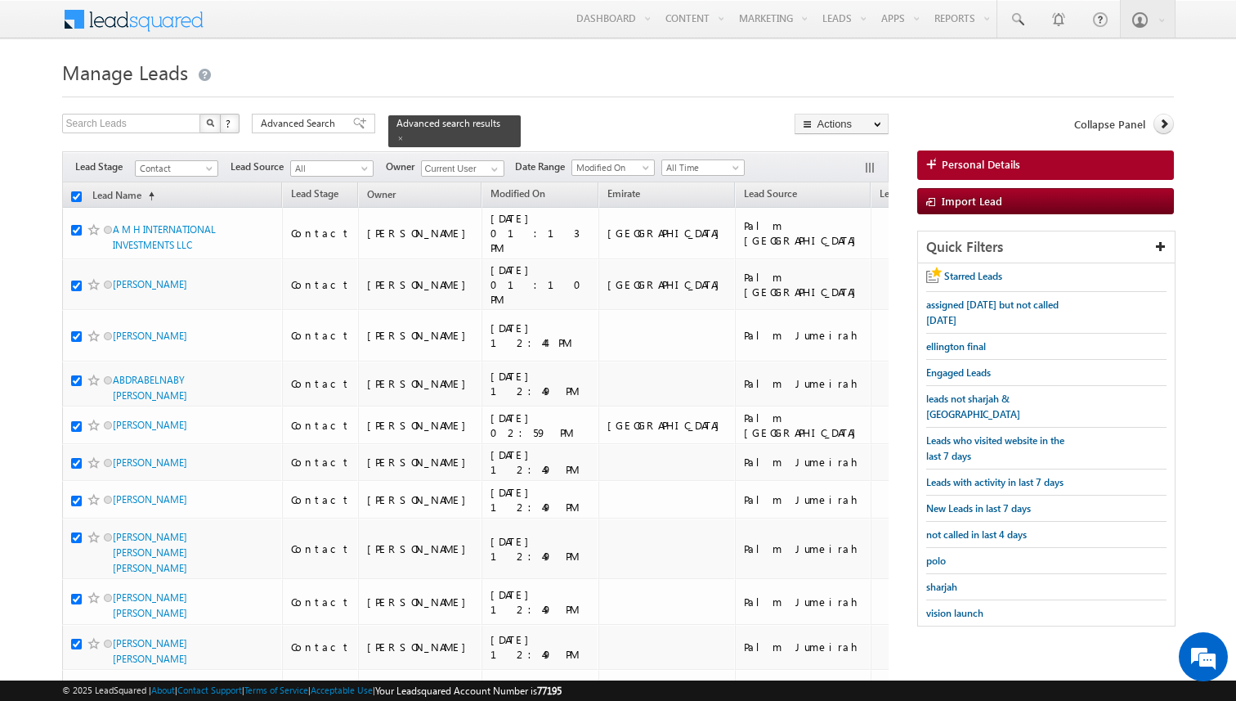
checkbox input "true"
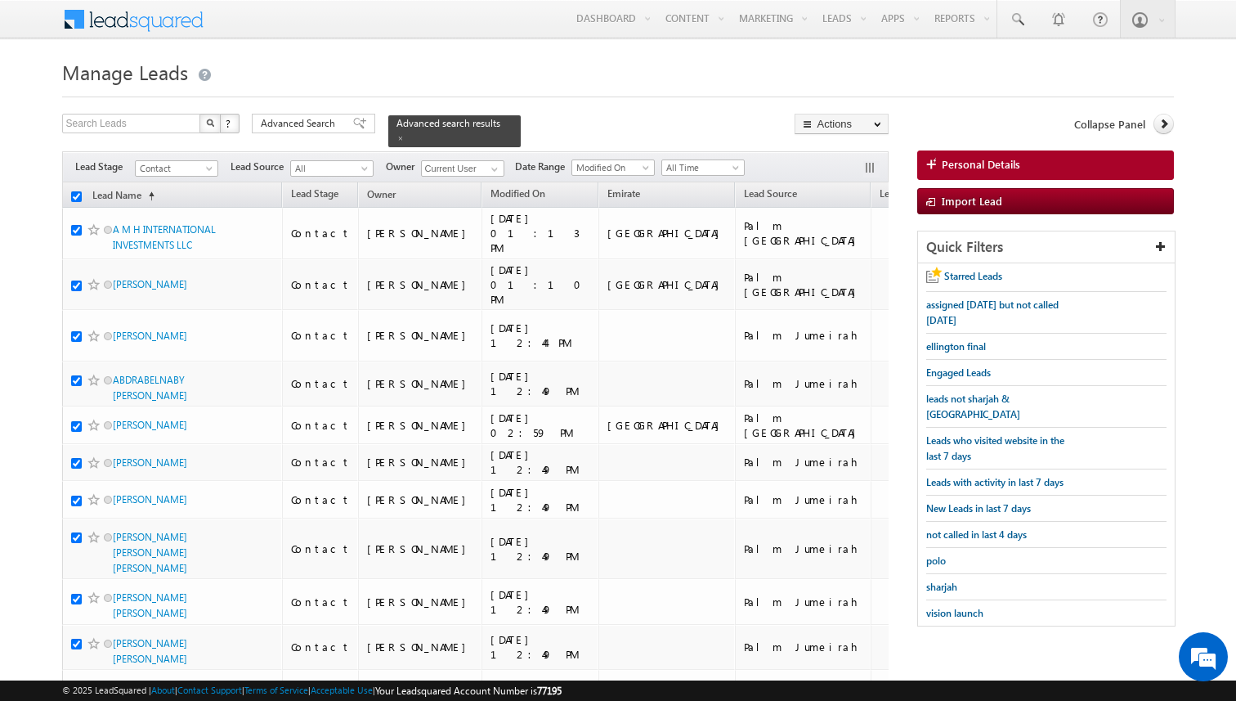
checkbox input "true"
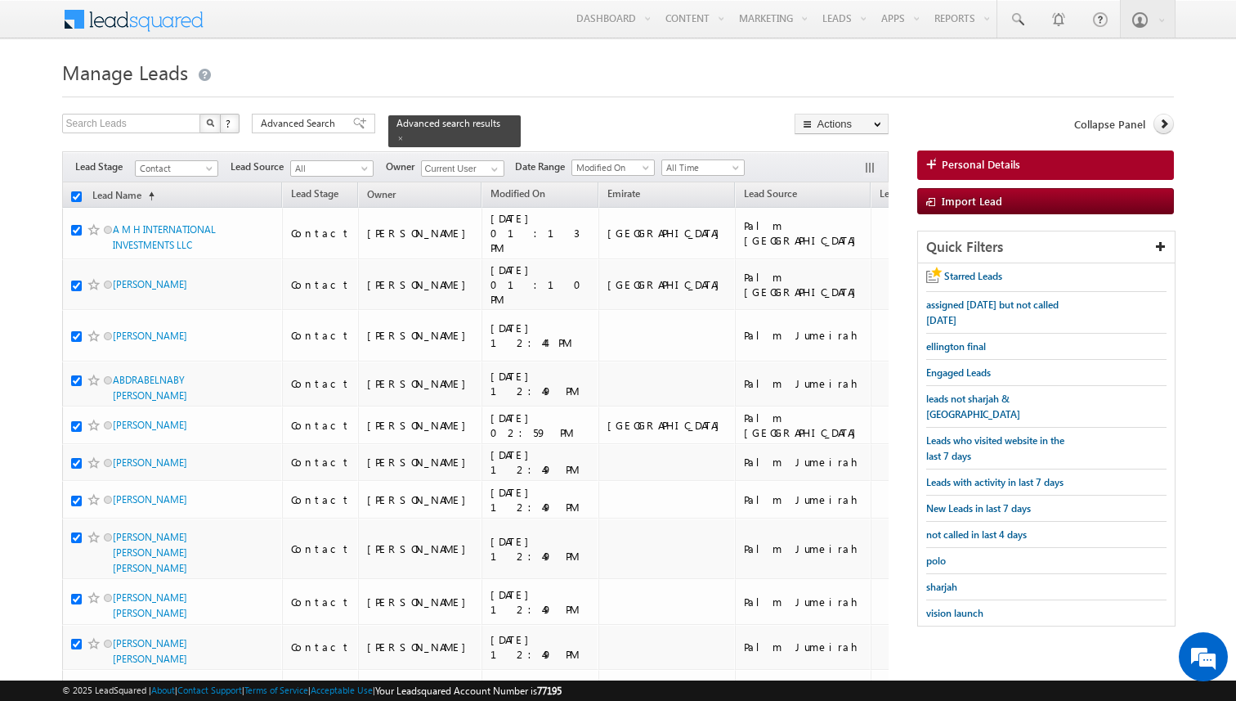
checkbox input "true"
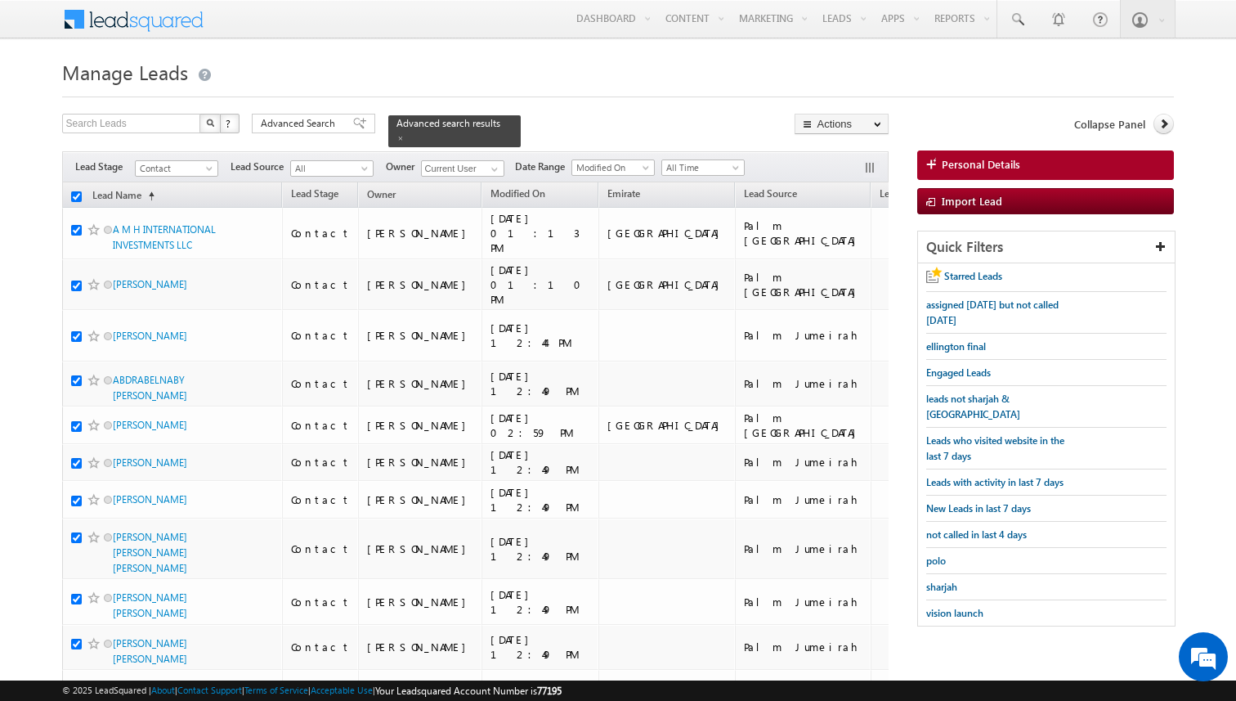
checkbox input "true"
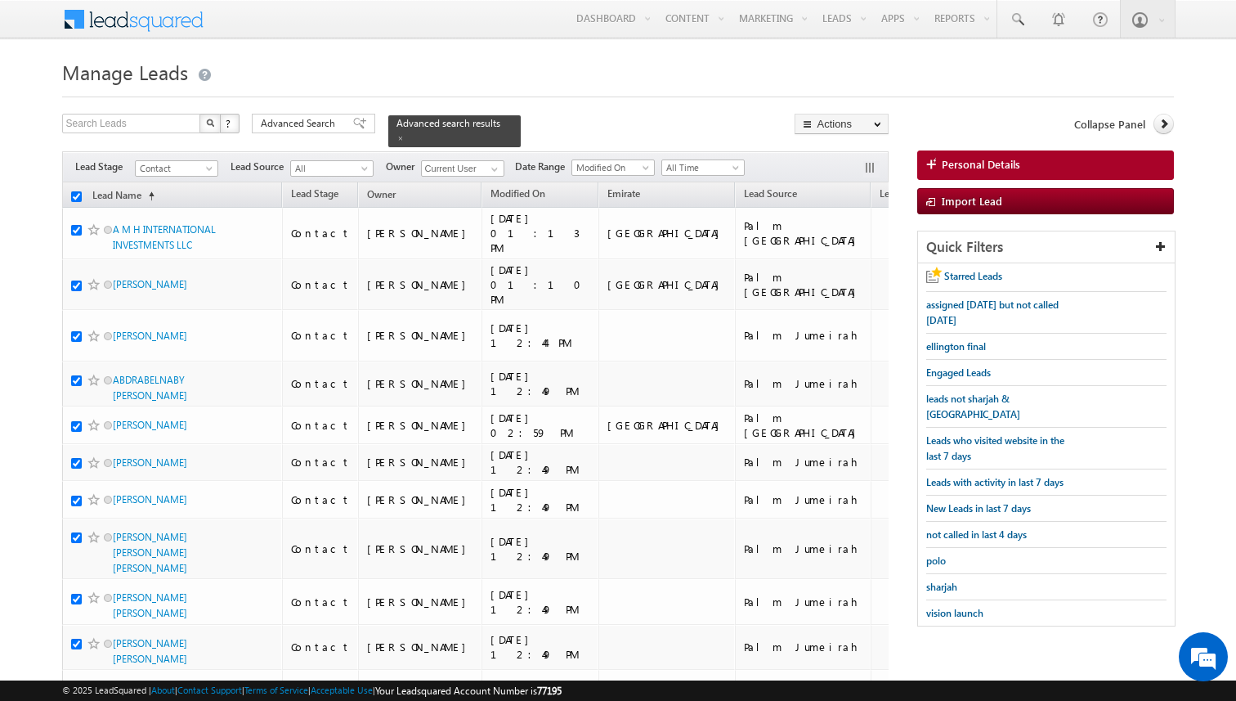
checkbox input "true"
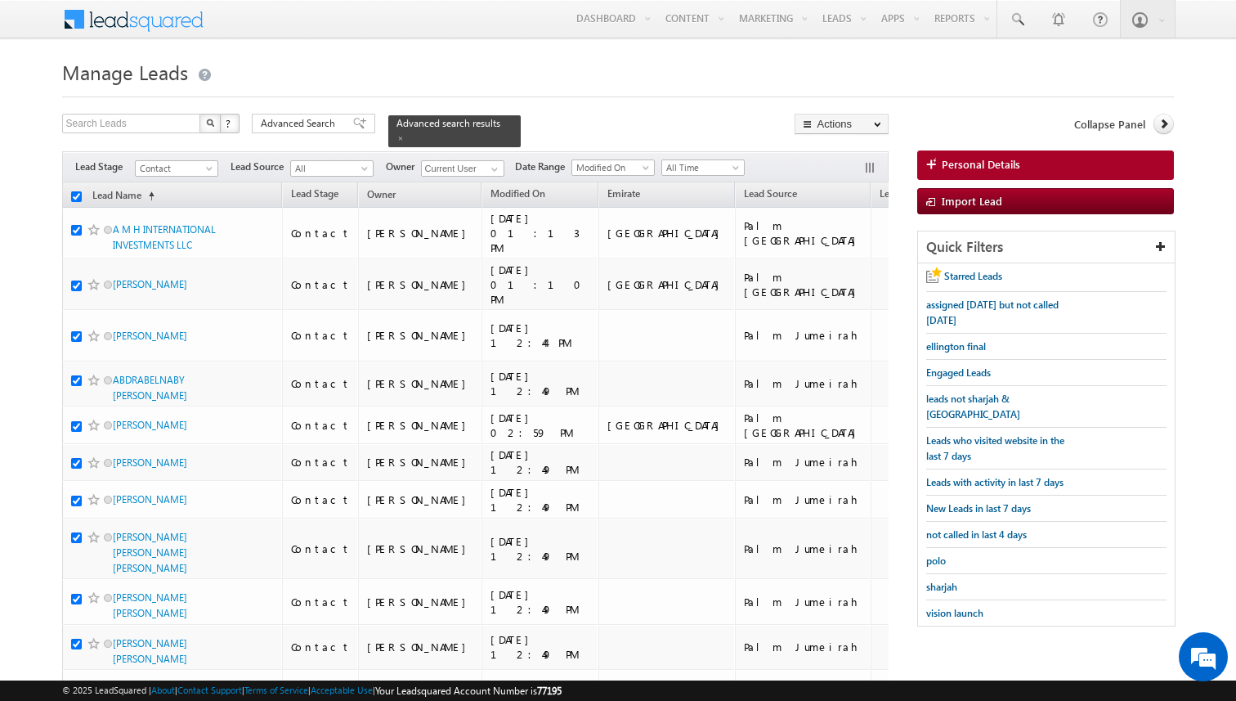
checkbox input "true"
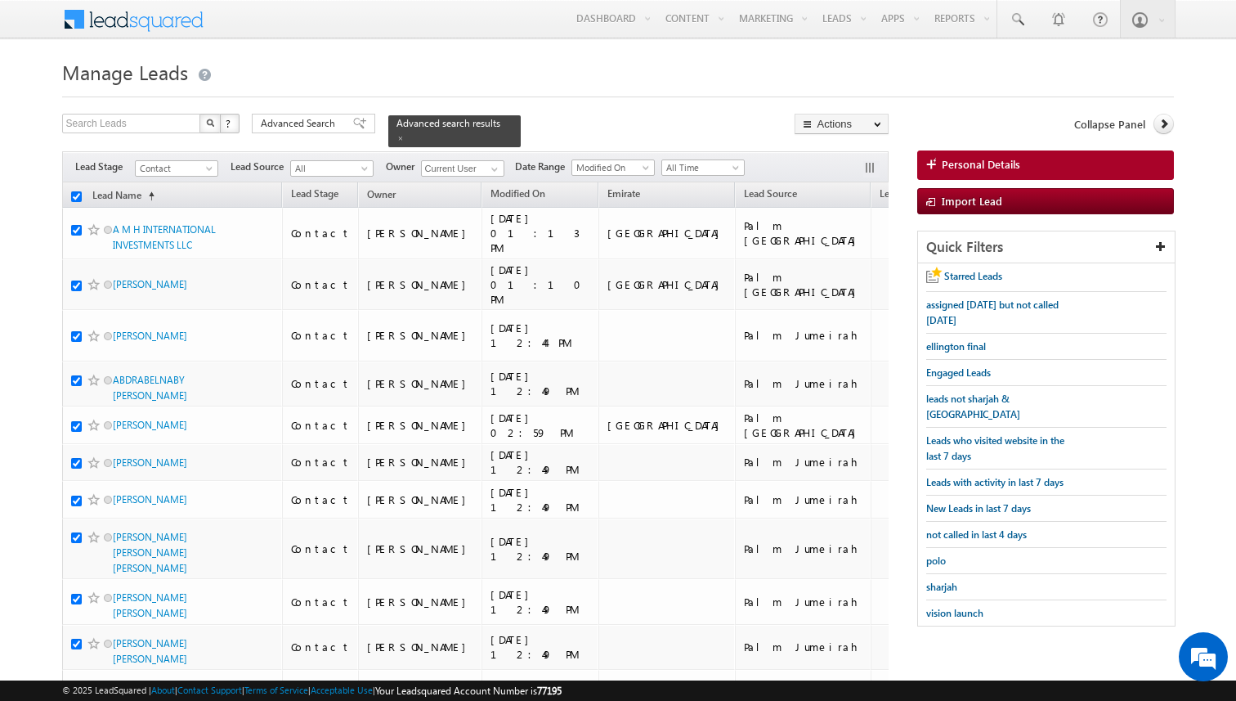
checkbox input "true"
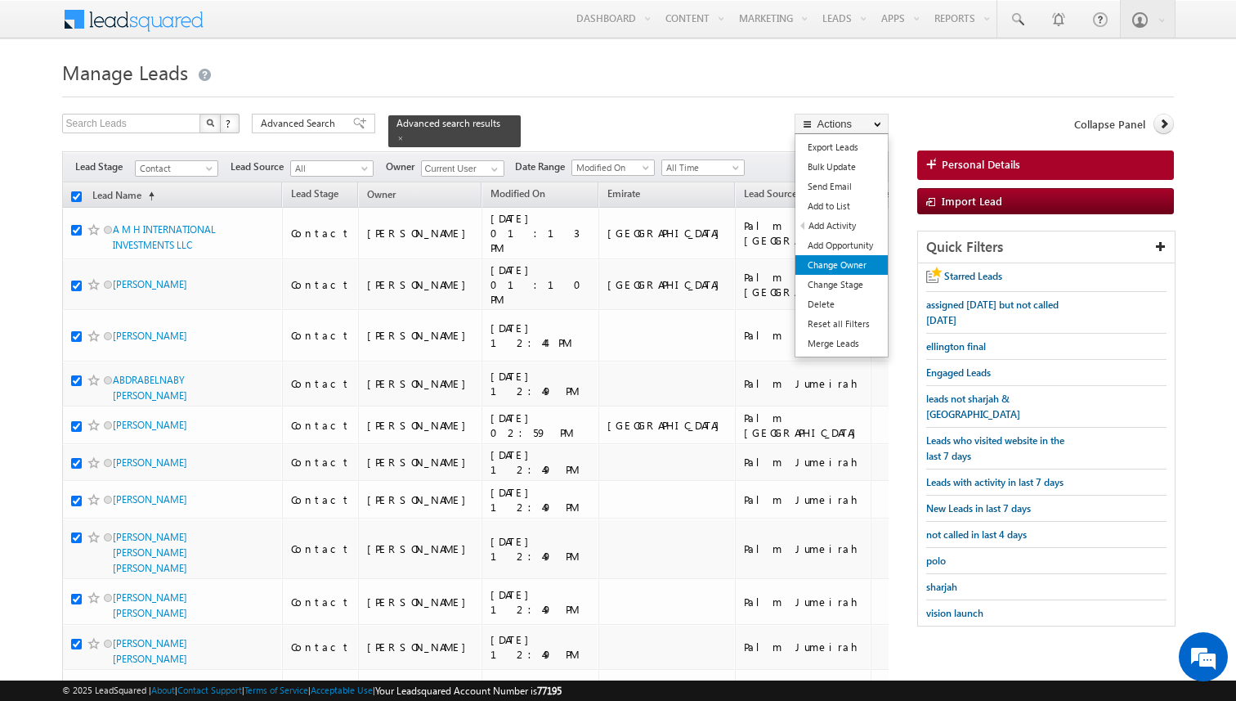
click at [853, 262] on link "Change Owner" at bounding box center [841, 265] width 92 height 20
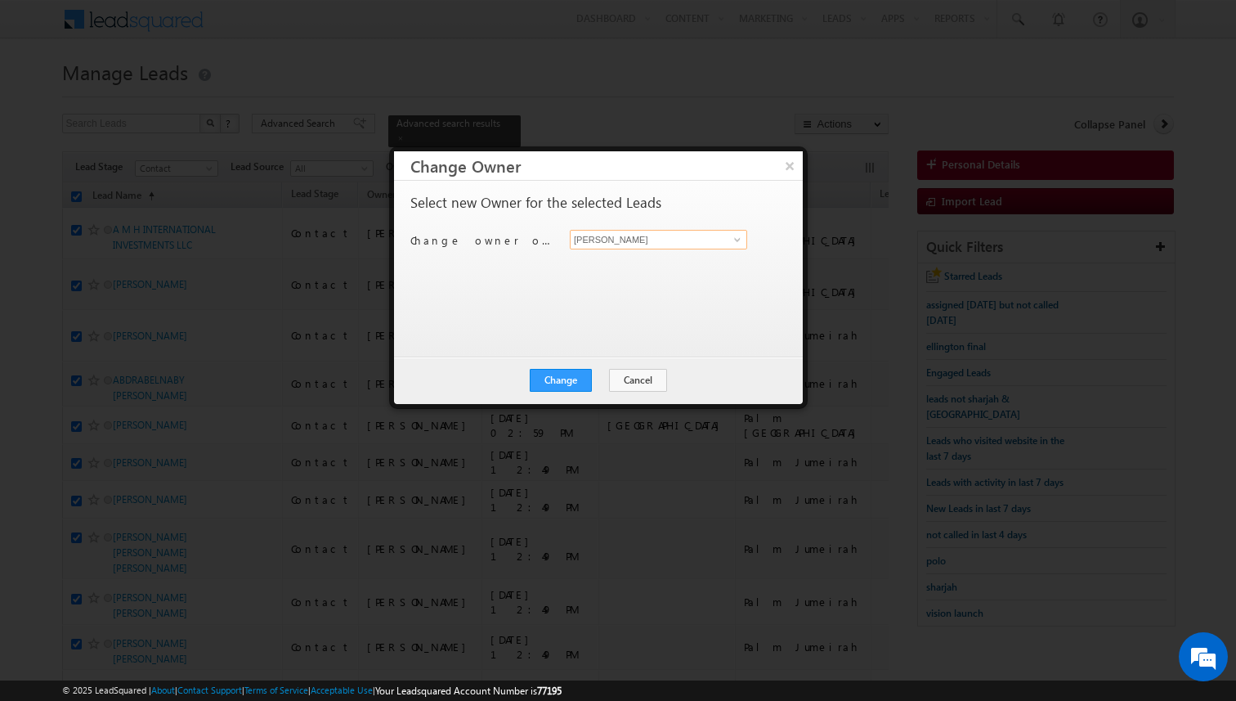
click at [714, 239] on input "[PERSON_NAME]" at bounding box center [658, 240] width 177 height 20
click at [573, 377] on button "Change" at bounding box center [561, 380] width 62 height 23
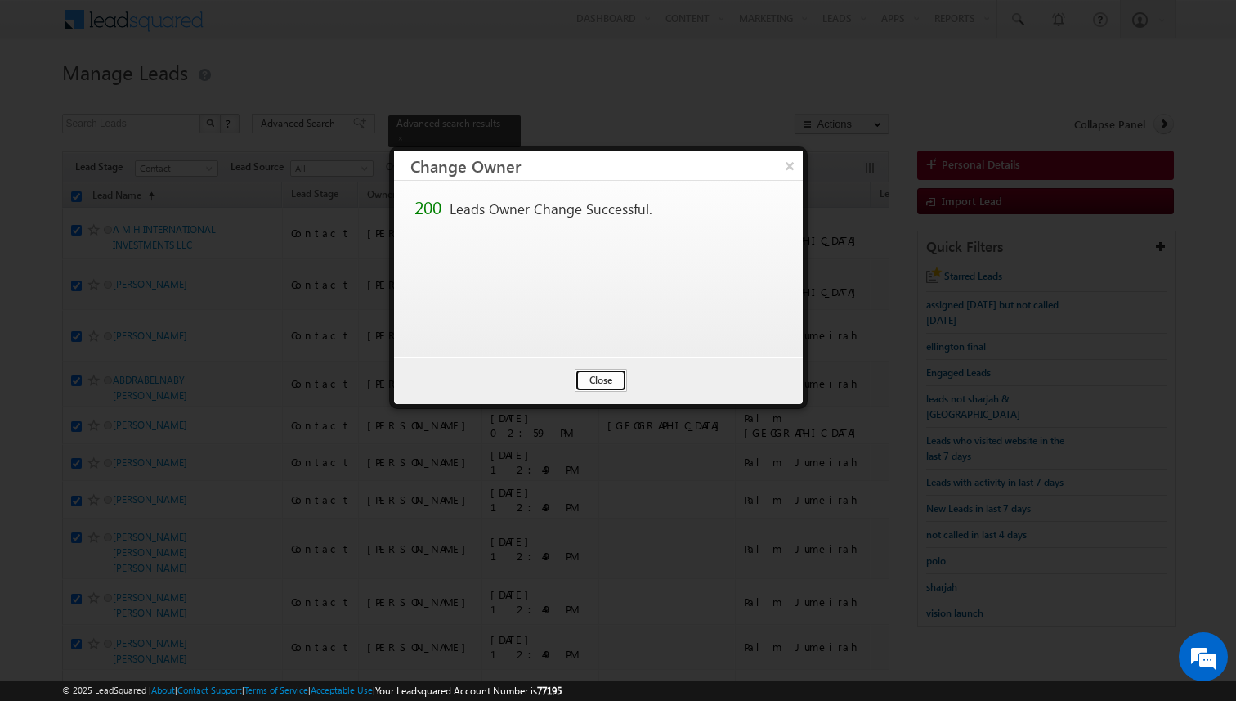
click at [611, 378] on button "Close" at bounding box center [601, 380] width 52 height 23
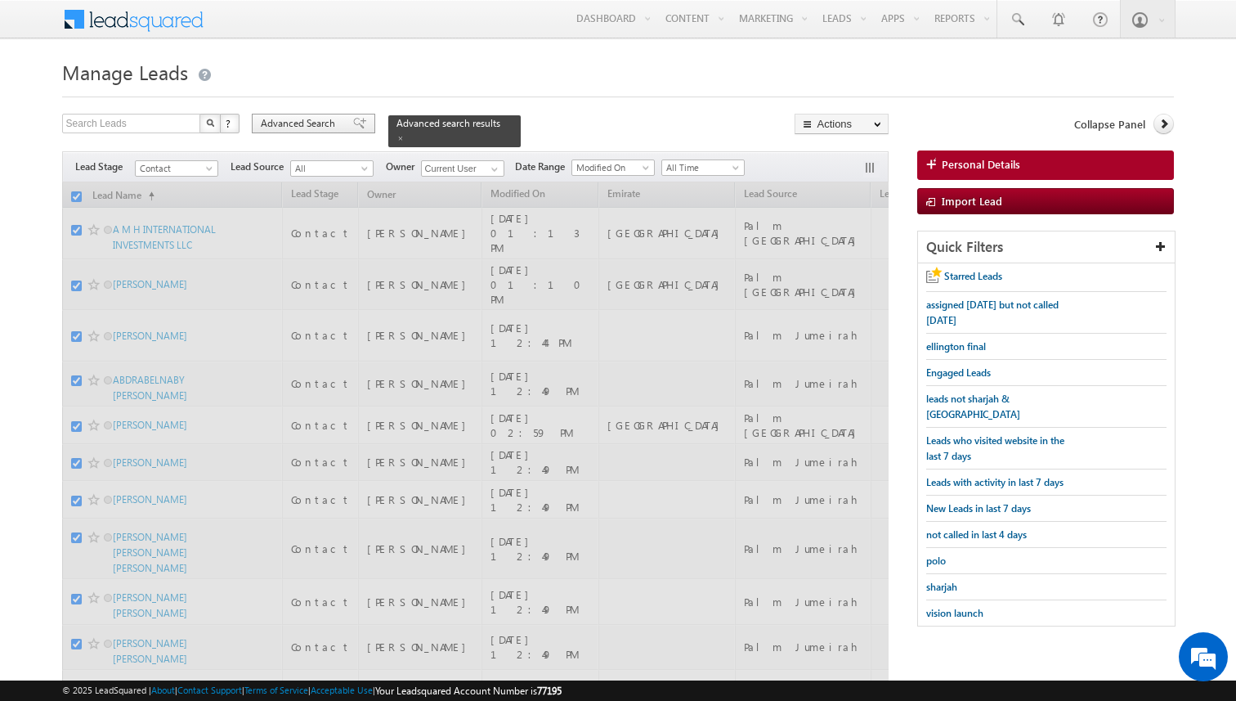
click at [320, 125] on span "Advanced Search" at bounding box center [300, 123] width 79 height 15
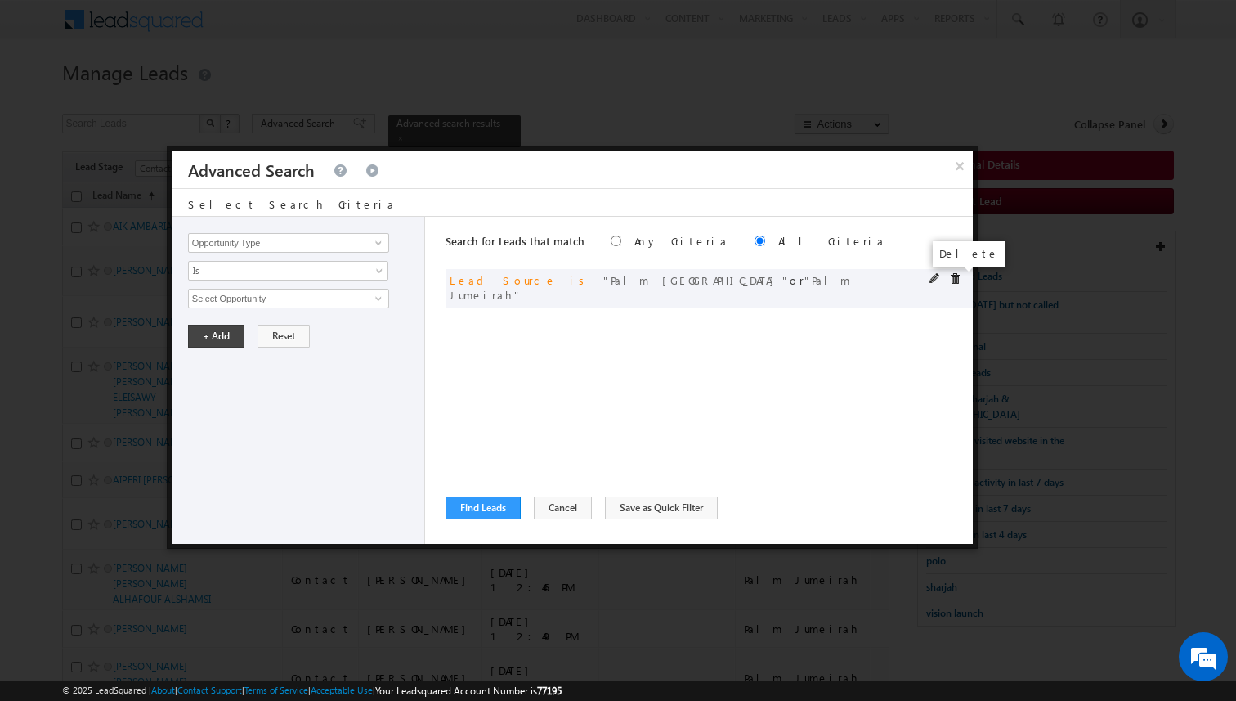
click at [956, 280] on span at bounding box center [954, 278] width 11 height 11
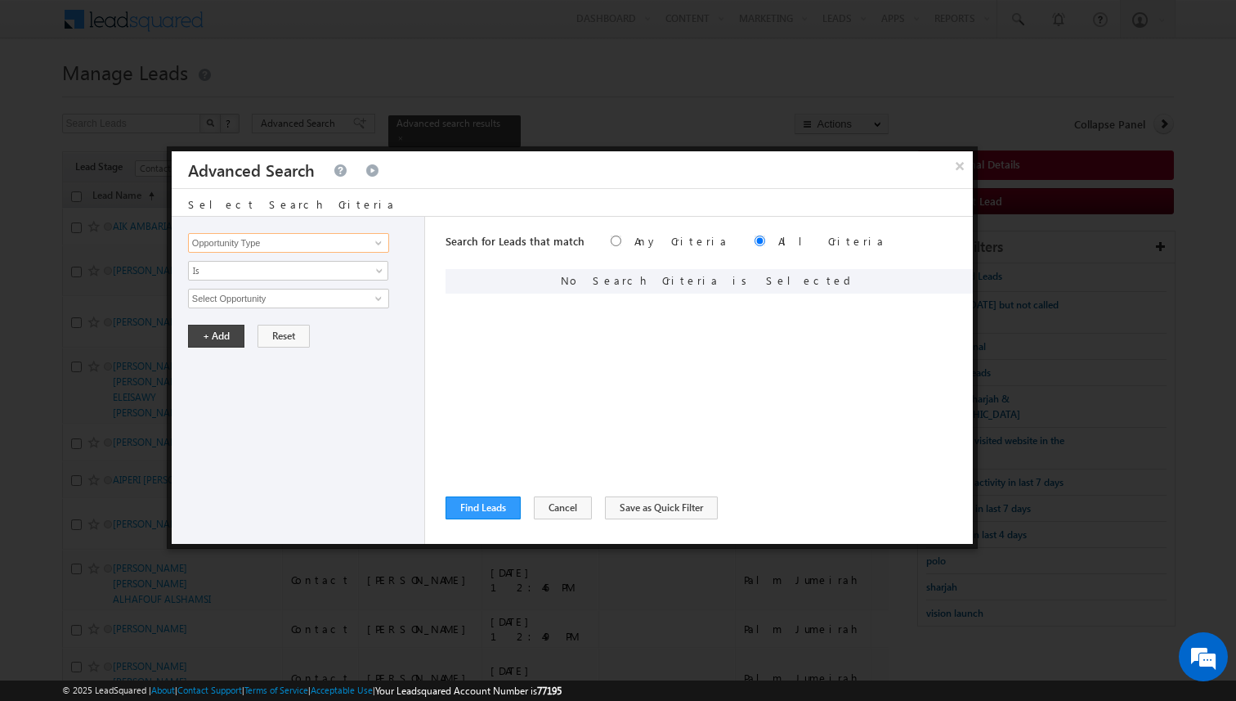
click at [339, 236] on input "Opportunity Type" at bounding box center [288, 243] width 201 height 20
click at [327, 298] on span "None Selected" at bounding box center [282, 298] width 186 height 18
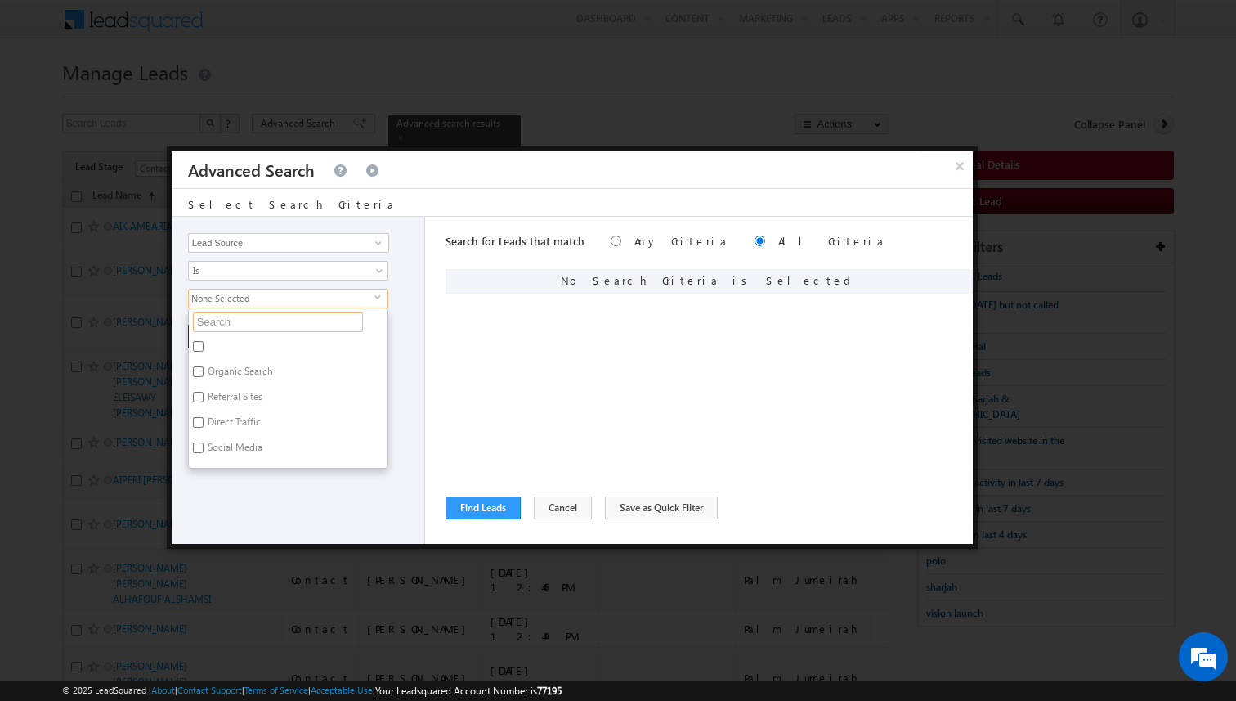
click at [291, 316] on input "text" at bounding box center [278, 322] width 170 height 20
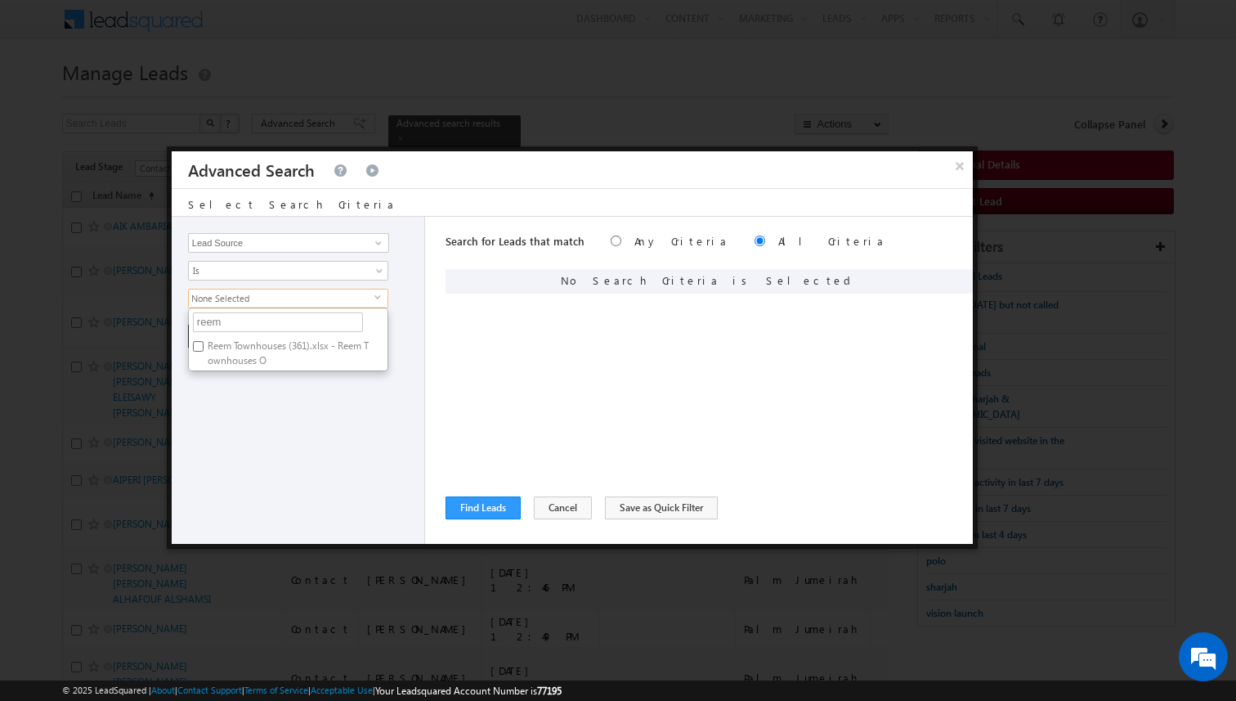
click at [281, 353] on label "Reem Townhouses (361).xlsx - Reem Townhouses O" at bounding box center [288, 353] width 199 height 34
click at [204, 352] on input "Reem Townhouses (361).xlsx - Reem Townhouses O" at bounding box center [198, 346] width 11 height 11
click at [289, 392] on div "Opportunity Type Lead Activity Task Sales Group Prospect Id Address 1 Address 2…" at bounding box center [298, 380] width 253 height 327
click at [222, 329] on button "+ Add" at bounding box center [216, 336] width 56 height 23
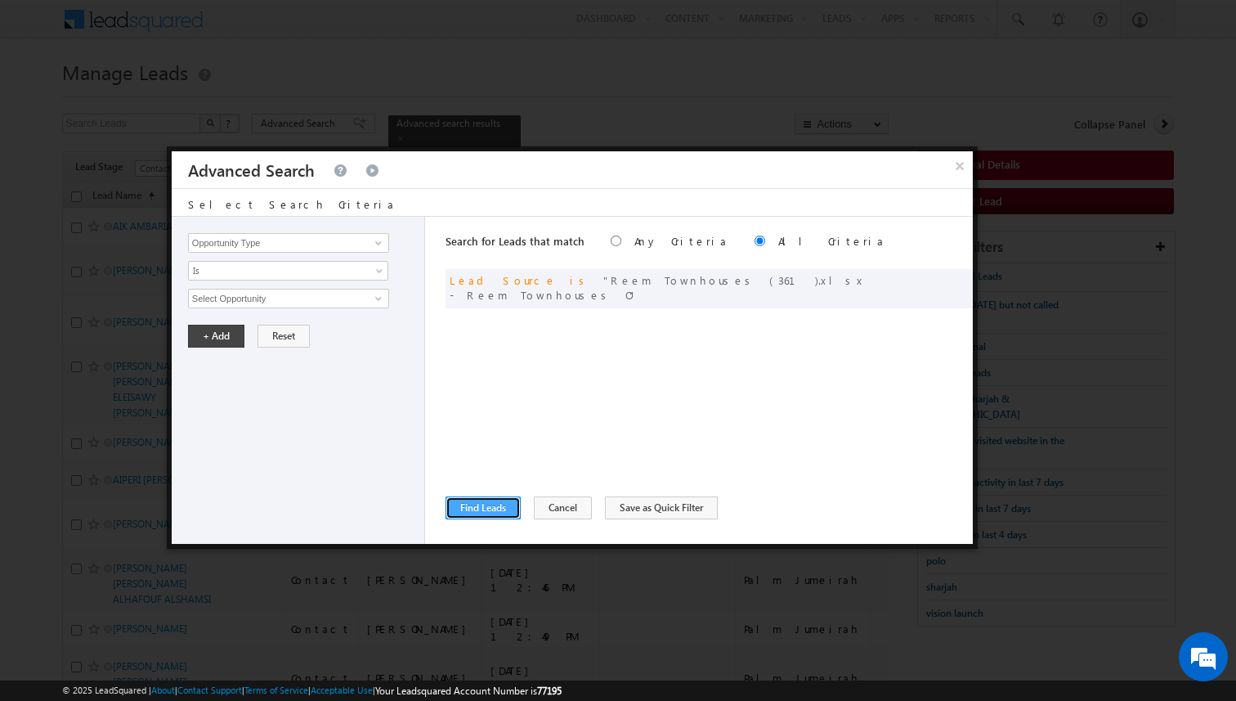
click at [490, 499] on button "Find Leads" at bounding box center [483, 507] width 75 height 23
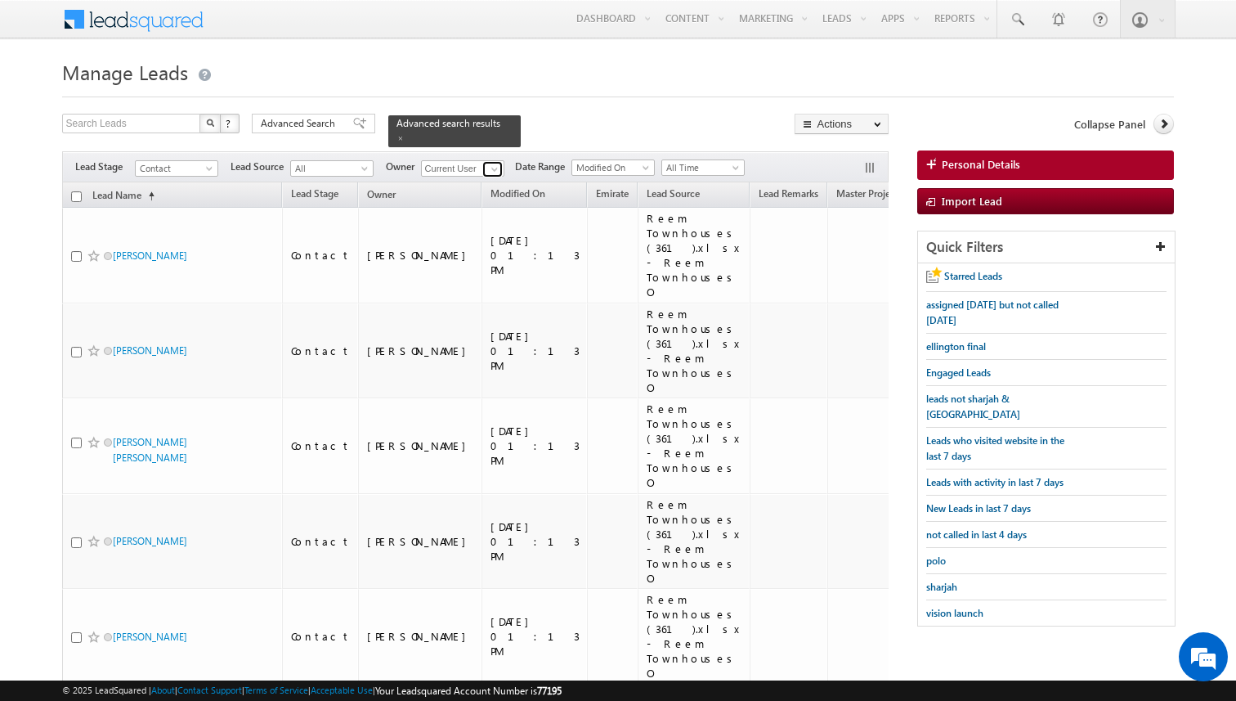
click at [490, 170] on span at bounding box center [494, 169] width 13 height 13
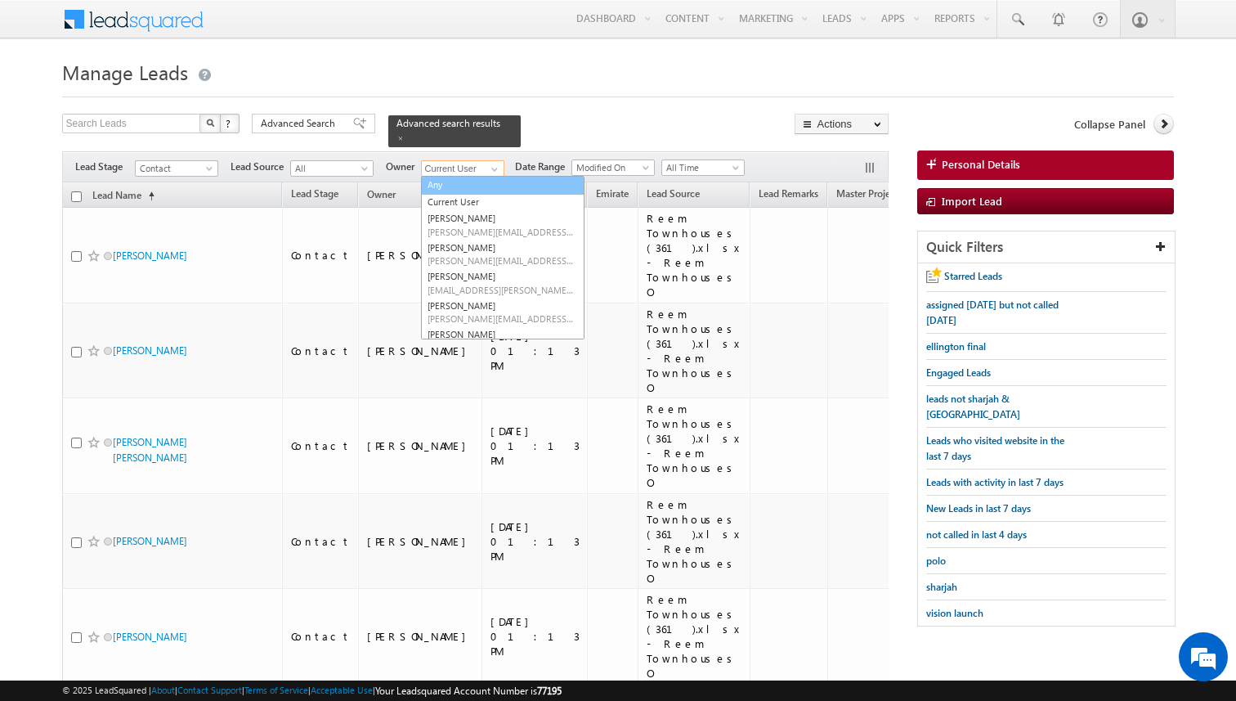
click at [459, 182] on link "Any" at bounding box center [502, 185] width 163 height 19
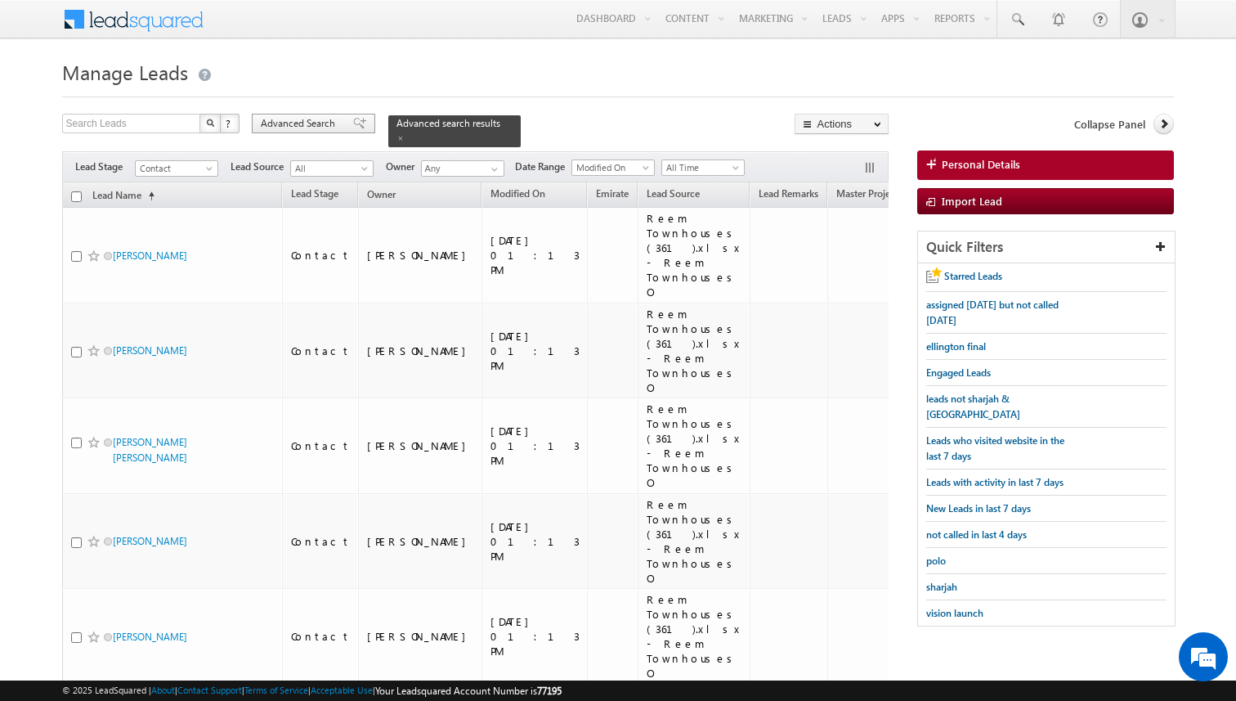
click at [293, 129] on span "Advanced Search" at bounding box center [300, 123] width 79 height 15
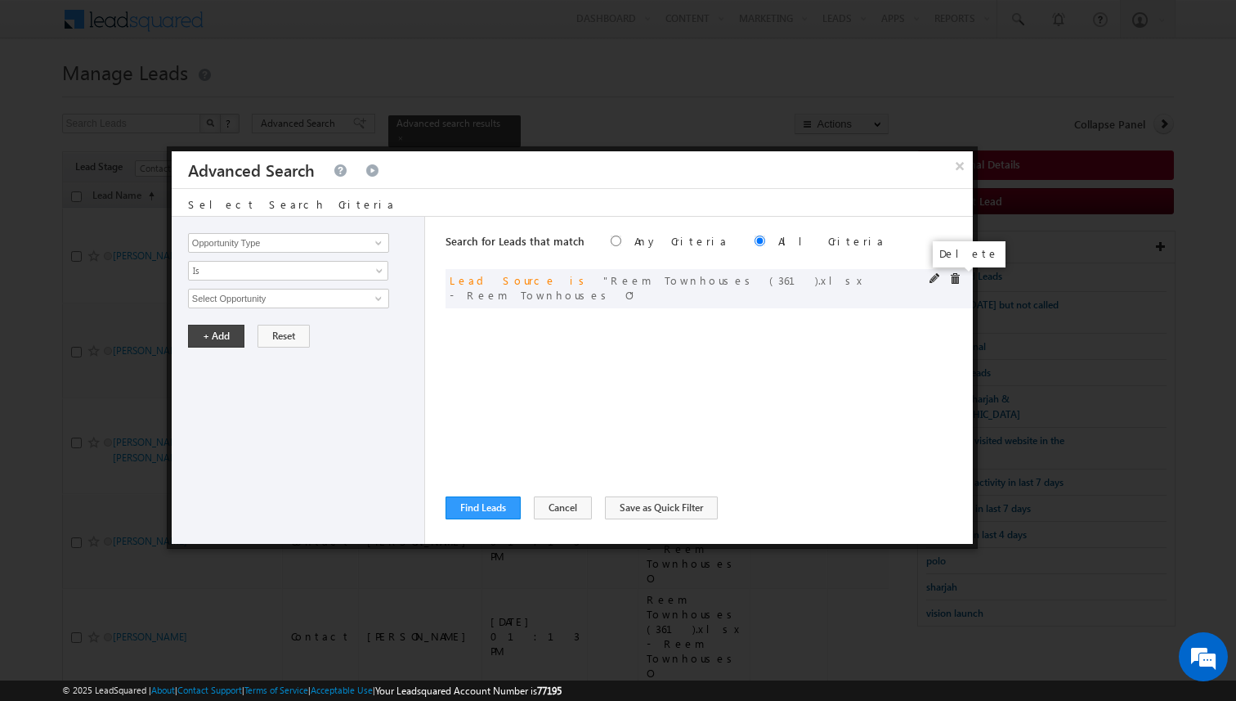
click at [954, 280] on span at bounding box center [954, 278] width 11 height 11
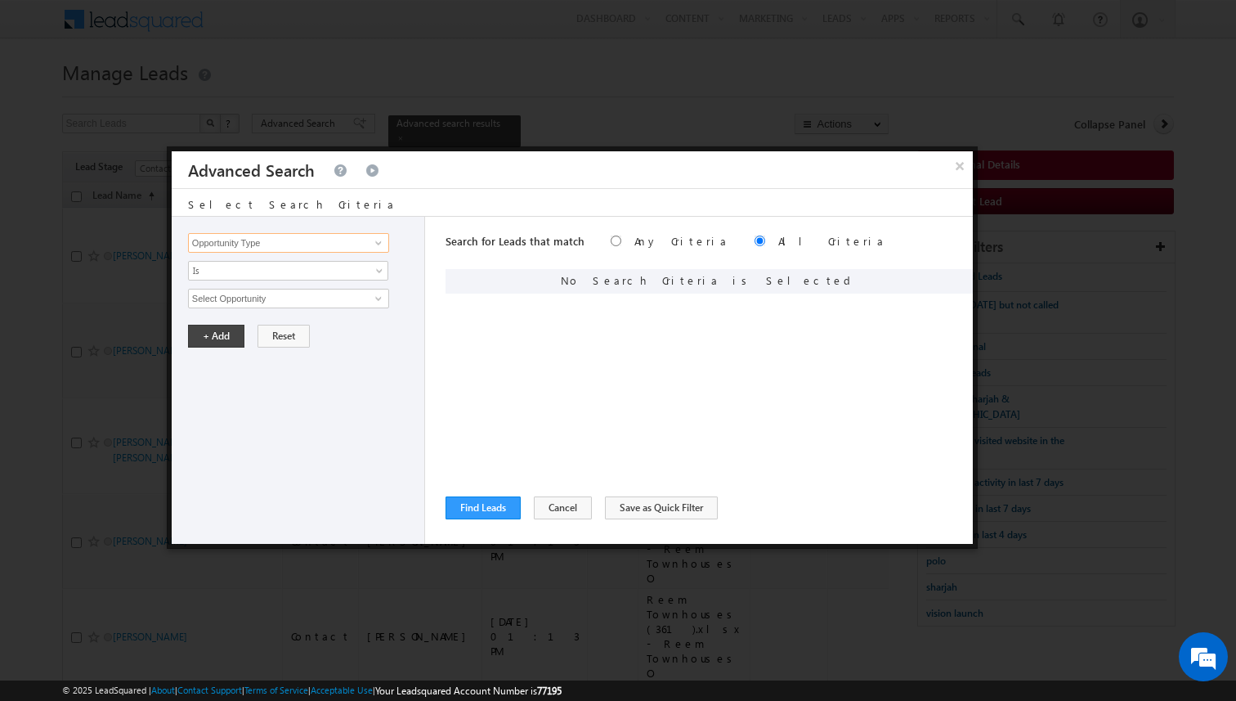
click at [344, 246] on input "Opportunity Type" at bounding box center [288, 243] width 201 height 20
click at [316, 302] on span "None Selected" at bounding box center [282, 298] width 186 height 18
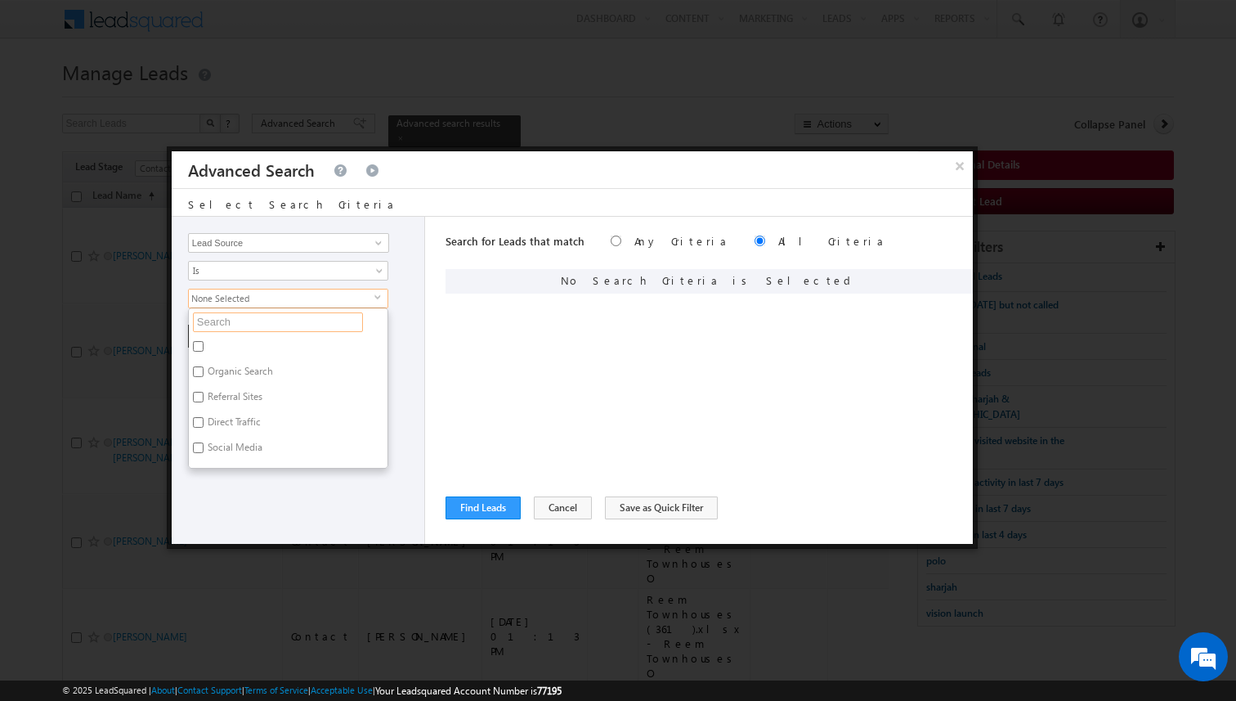
click at [298, 320] on input "text" at bounding box center [278, 322] width 170 height 20
click at [268, 338] on label "[PERSON_NAME] Oasis" at bounding box center [256, 348] width 135 height 25
click at [204, 341] on input "[PERSON_NAME] Oasis" at bounding box center [198, 346] width 11 height 11
click at [262, 397] on label "Mira - Mira Oasis.xlsx - Sheet1" at bounding box center [284, 399] width 191 height 25
click at [204, 397] on input "Mira - Mira Oasis.xlsx - Sheet1" at bounding box center [198, 397] width 11 height 11
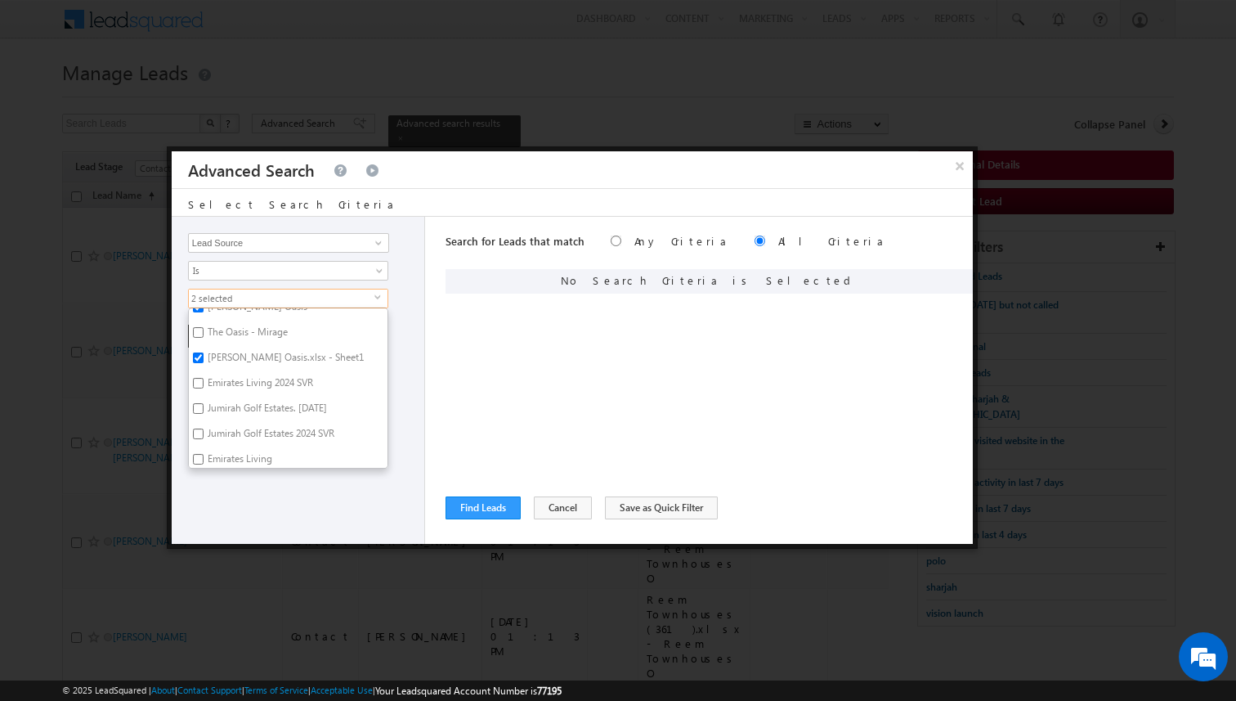
scroll to position [46, 0]
click at [271, 489] on div "Opportunity Type Lead Activity Task Sales Group Prospect Id Address 1 Address 2…" at bounding box center [298, 380] width 253 height 327
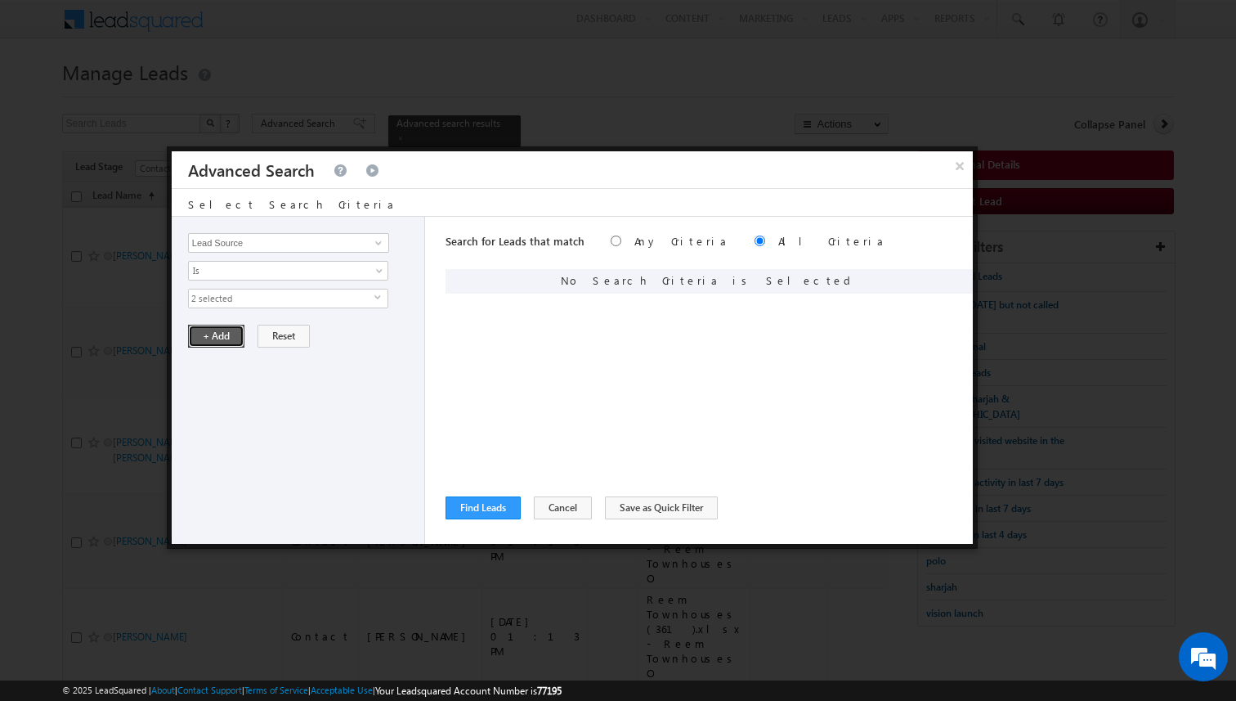
click at [218, 337] on button "+ Add" at bounding box center [216, 336] width 56 height 23
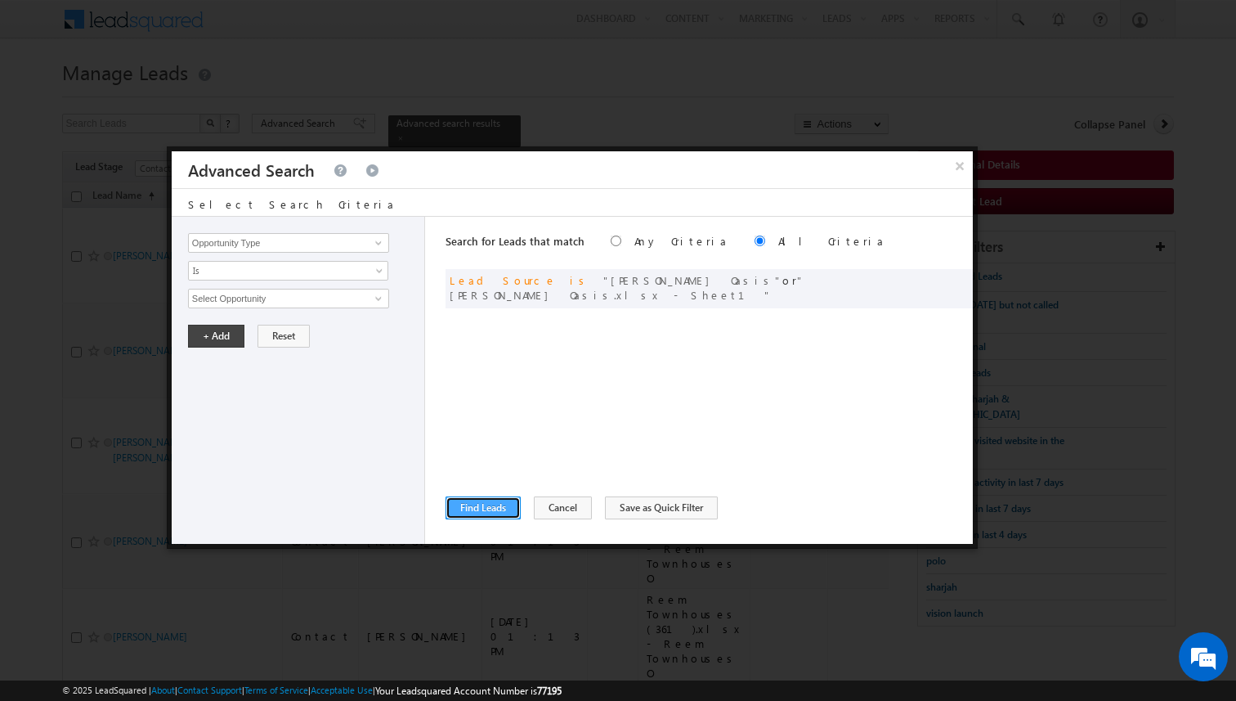
click at [471, 504] on button "Find Leads" at bounding box center [483, 507] width 75 height 23
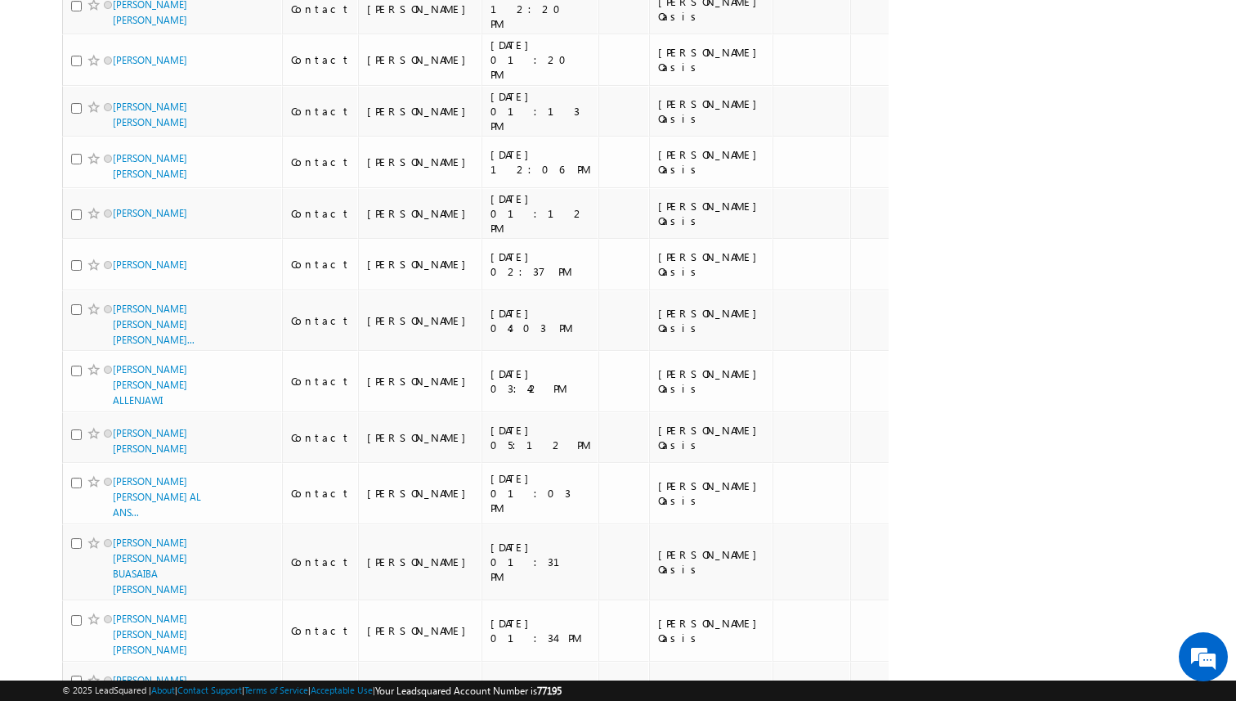
scroll to position [0, 0]
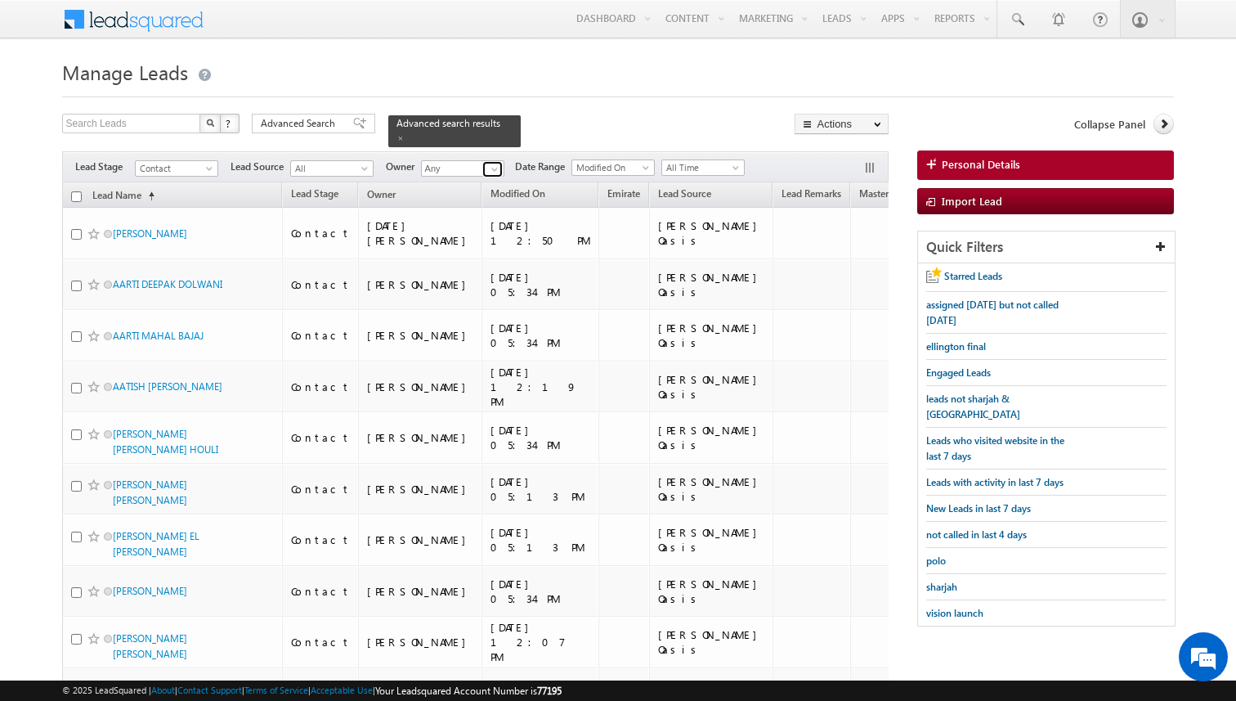
click at [491, 166] on span at bounding box center [494, 169] width 13 height 13
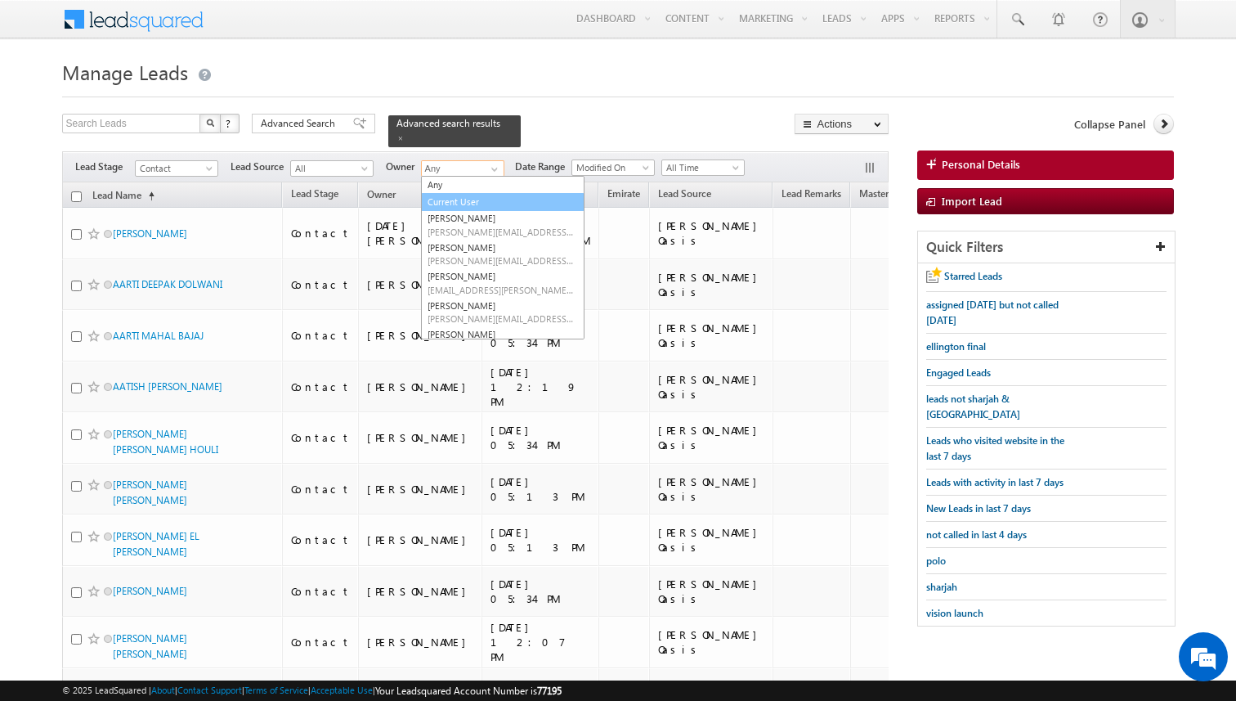
click at [462, 198] on link "Current User" at bounding box center [502, 202] width 163 height 19
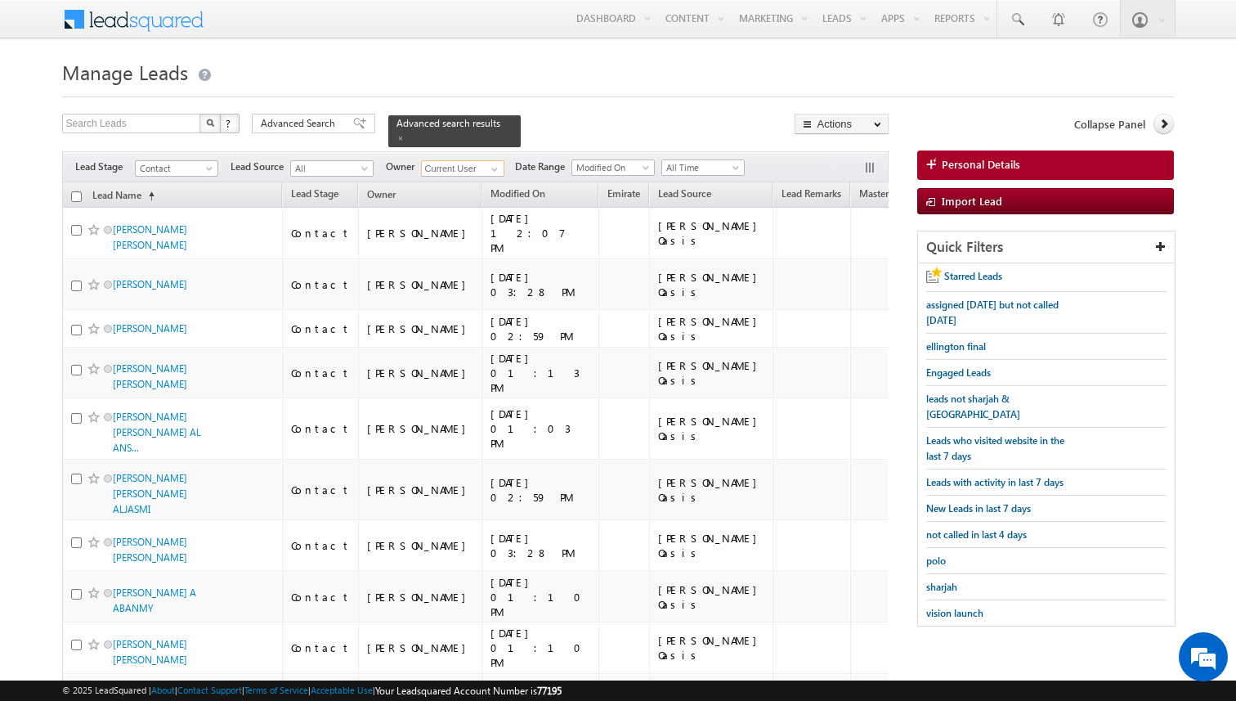
click at [77, 197] on input "checkbox" at bounding box center [76, 196] width 11 height 11
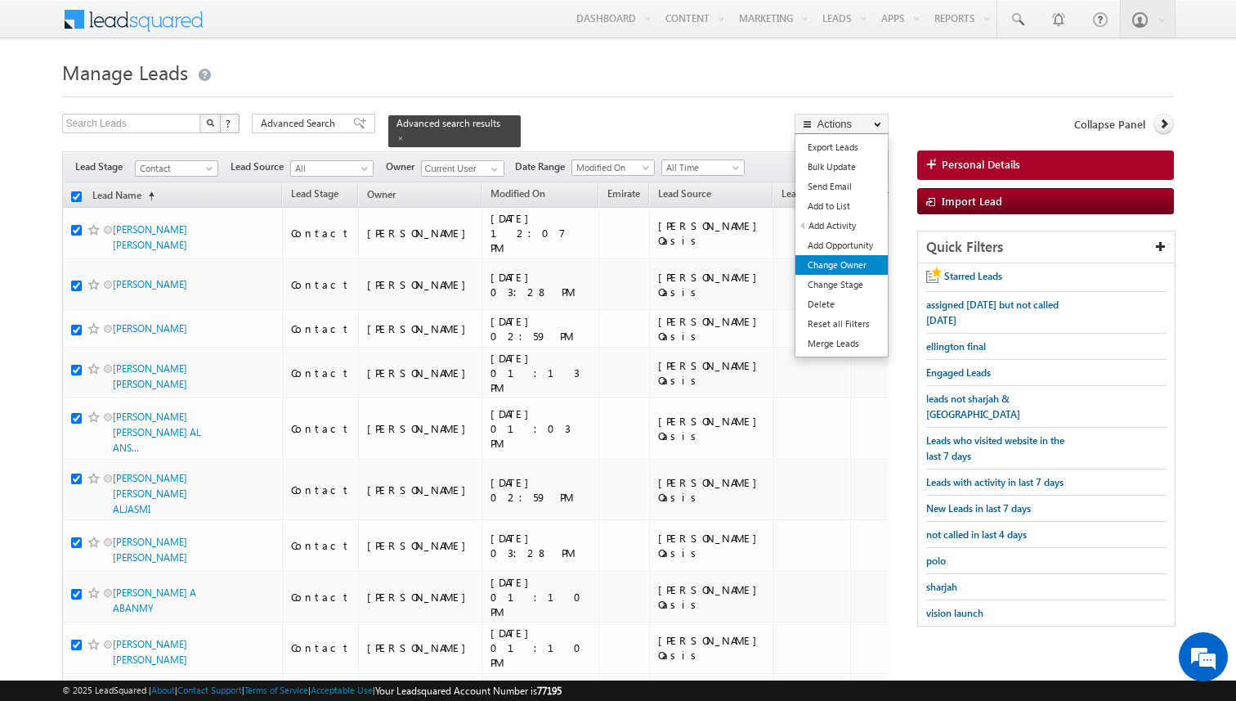
click at [851, 262] on link "Change Owner" at bounding box center [841, 265] width 92 height 20
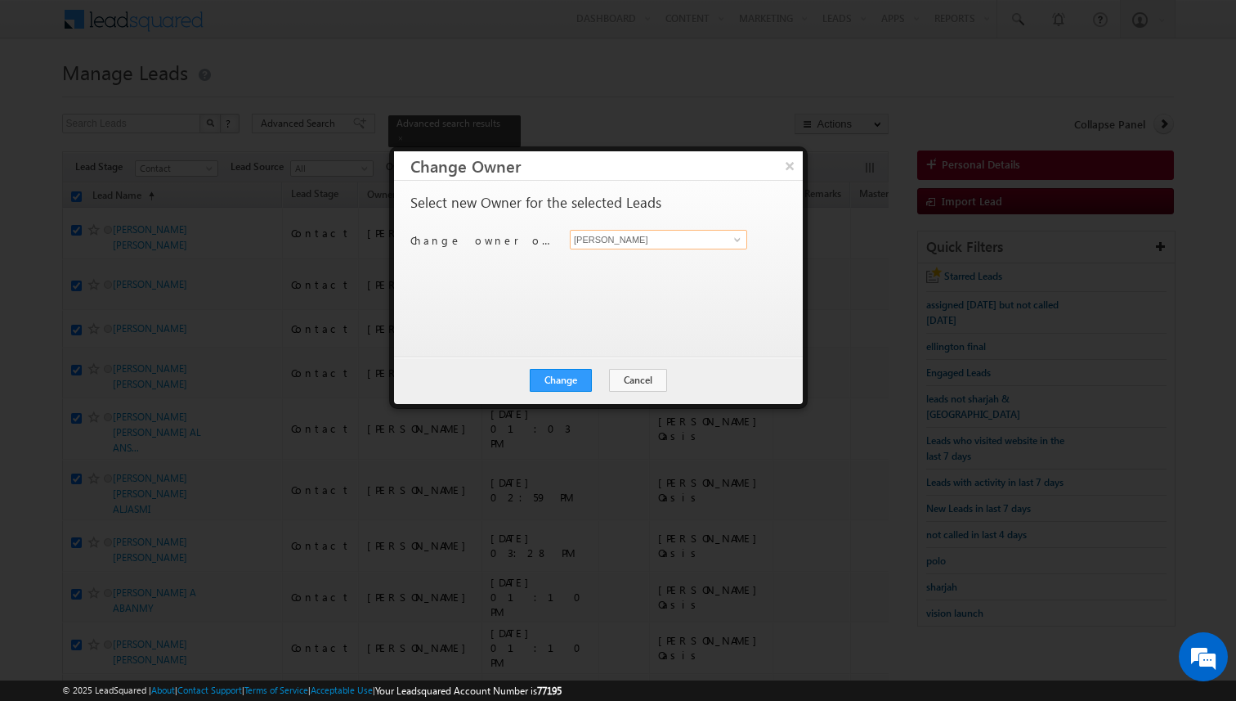
click at [636, 239] on input "[PERSON_NAME]" at bounding box center [658, 240] width 177 height 20
click at [589, 372] on button "Change" at bounding box center [561, 380] width 62 height 23
